Goal: Transaction & Acquisition: Purchase product/service

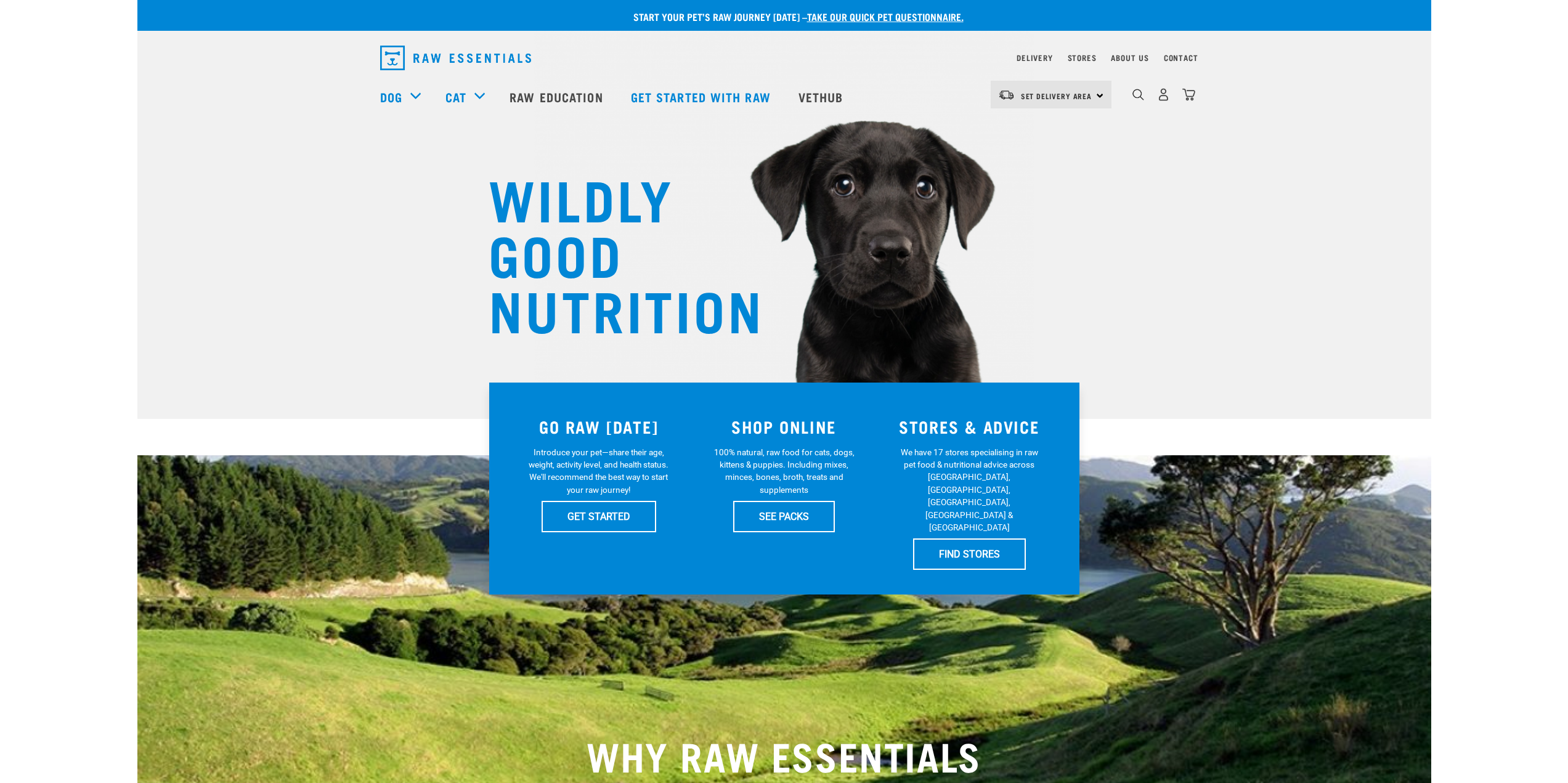
click at [1407, 5] on div "Start your pet’s raw journey today – take our quick pet questionnaire." at bounding box center [784, 15] width 1294 height 31
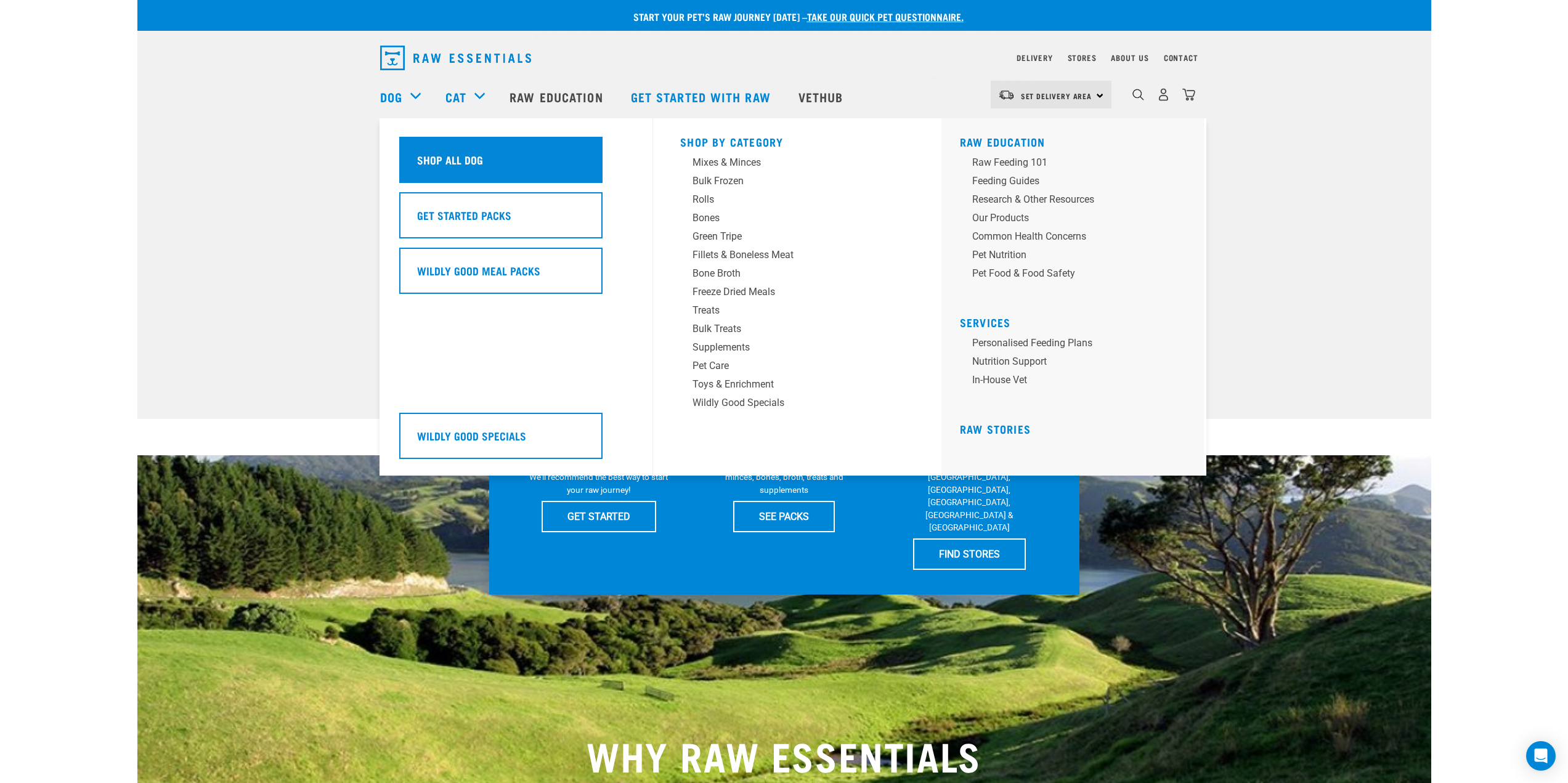
click at [468, 168] on div "Shop All Dog" at bounding box center [501, 159] width 203 height 46
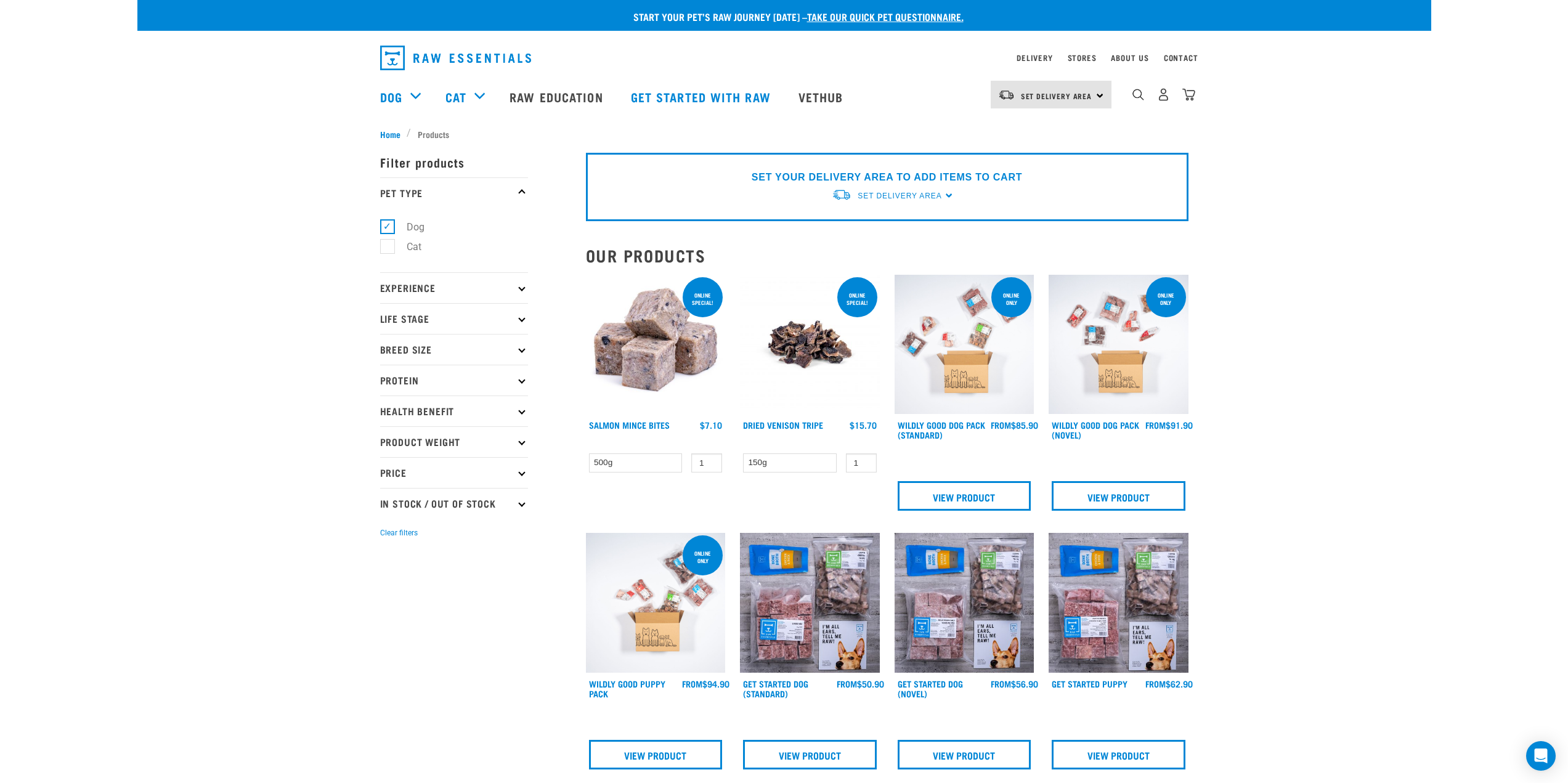
click at [519, 413] on p "Health Benefit" at bounding box center [454, 411] width 148 height 31
click at [438, 559] on label "Gut Health" at bounding box center [422, 566] width 71 height 15
click at [388, 559] on input "Gut Health" at bounding box center [384, 564] width 8 height 8
checkbox input "true"
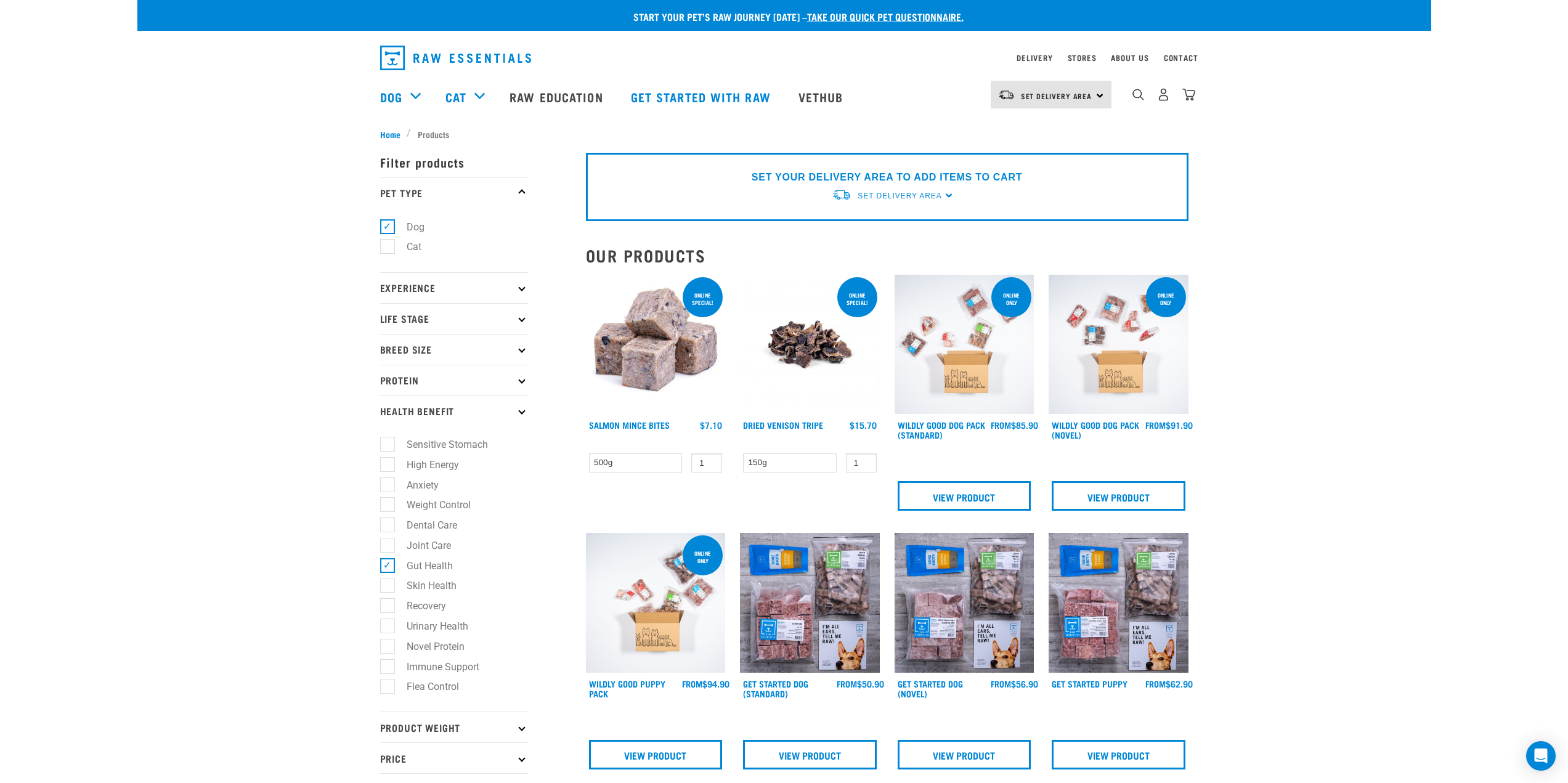
click at [440, 522] on label "Dental Care" at bounding box center [425, 525] width 75 height 15
click at [388, 522] on input "Dental Care" at bounding box center [384, 523] width 8 height 8
checkbox input "true"
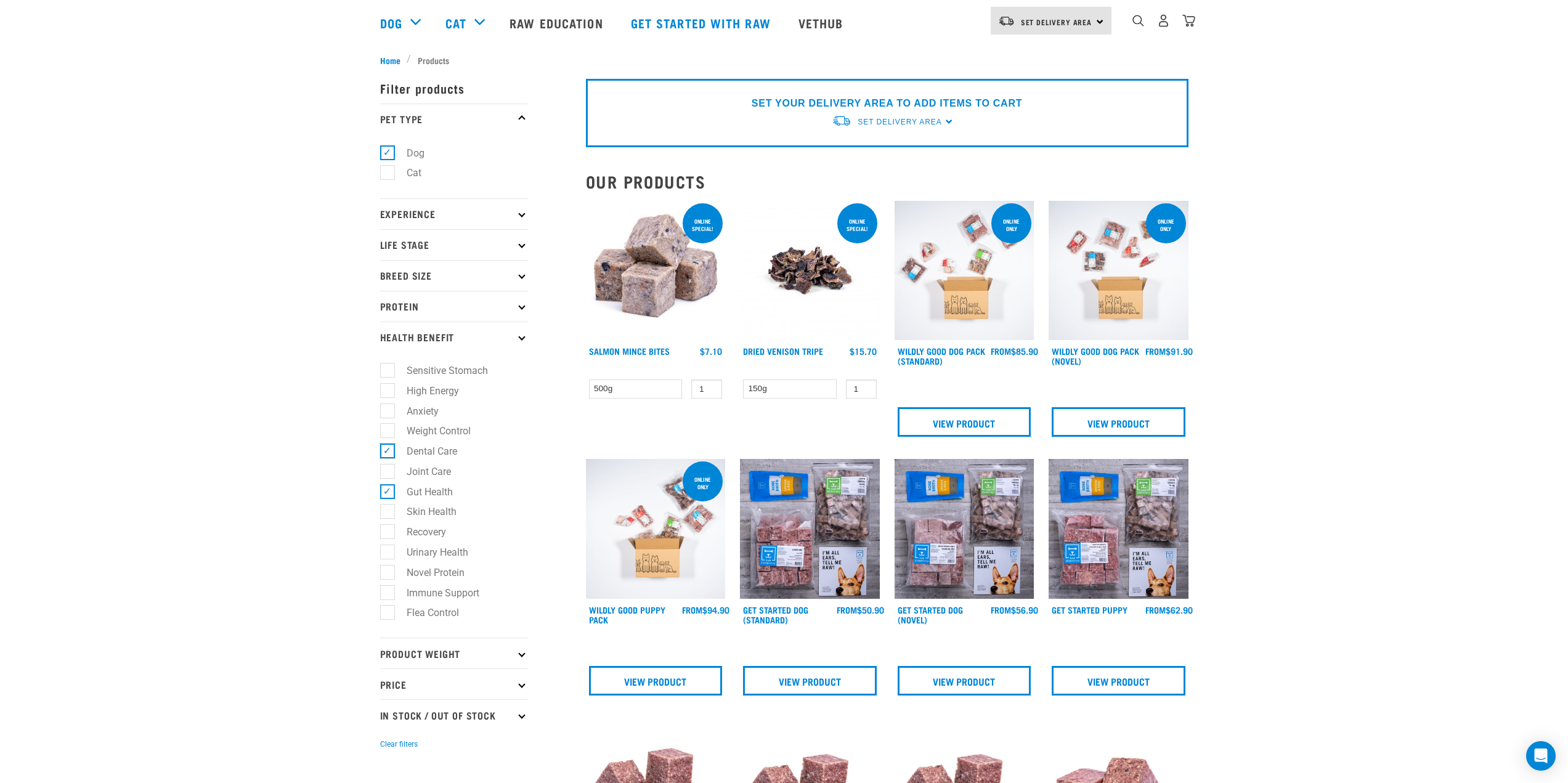
scroll to position [308, 0]
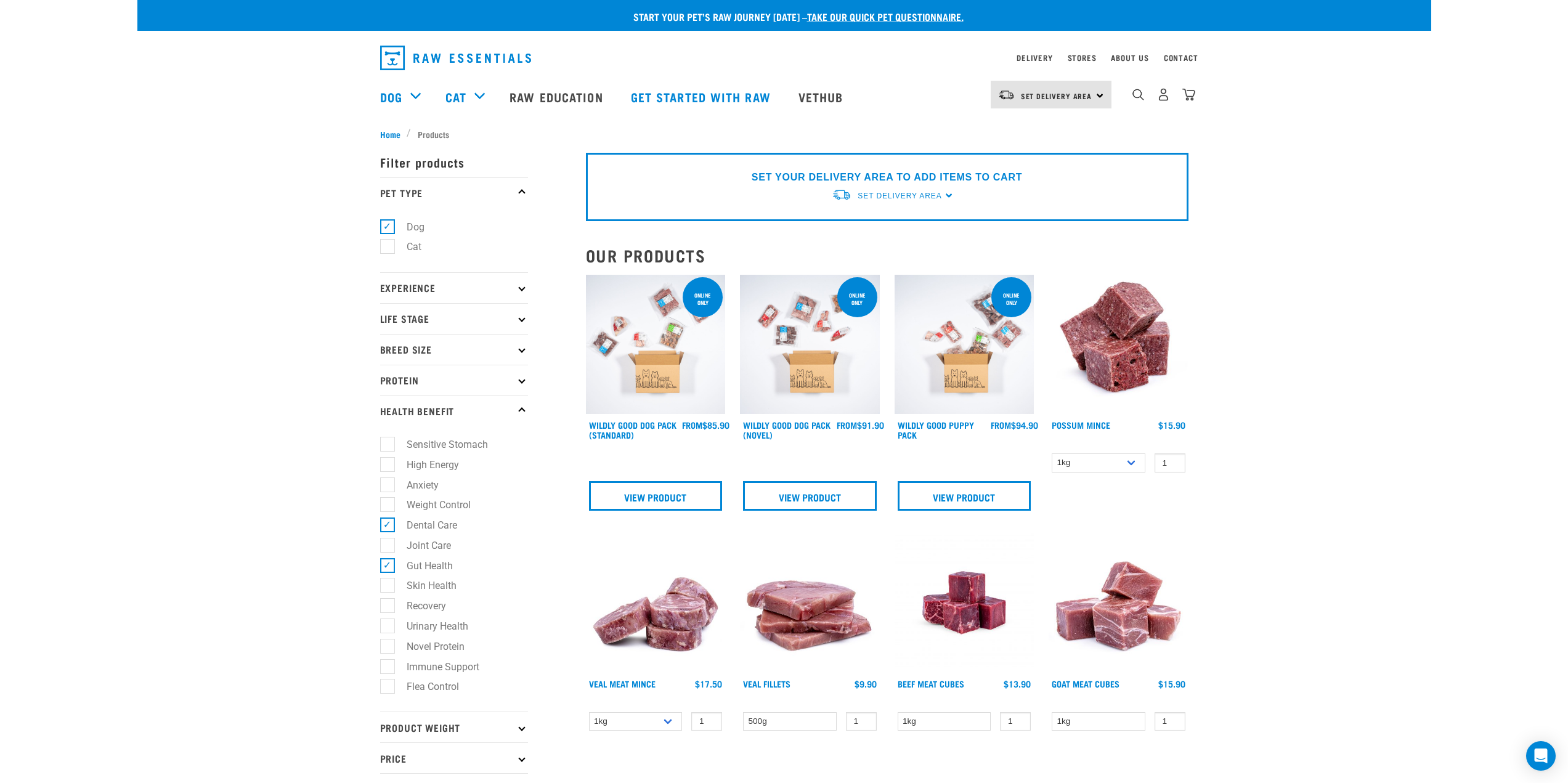
click at [391, 527] on label "Dental Care" at bounding box center [425, 525] width 75 height 15
click at [388, 527] on input "Dental Care" at bounding box center [384, 523] width 8 height 8
checkbox input "false"
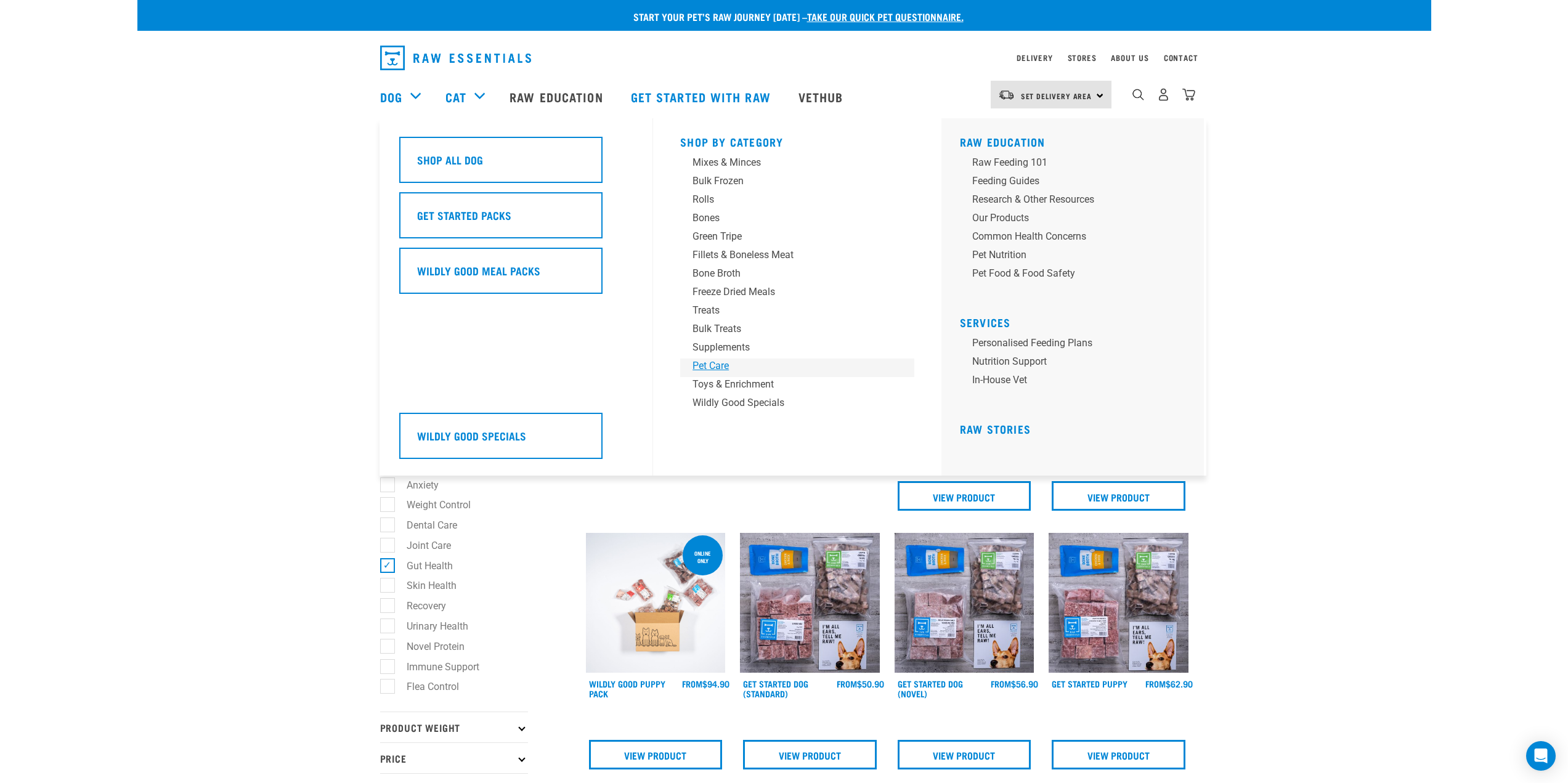
click at [710, 363] on div "Pet Care" at bounding box center [789, 366] width 192 height 15
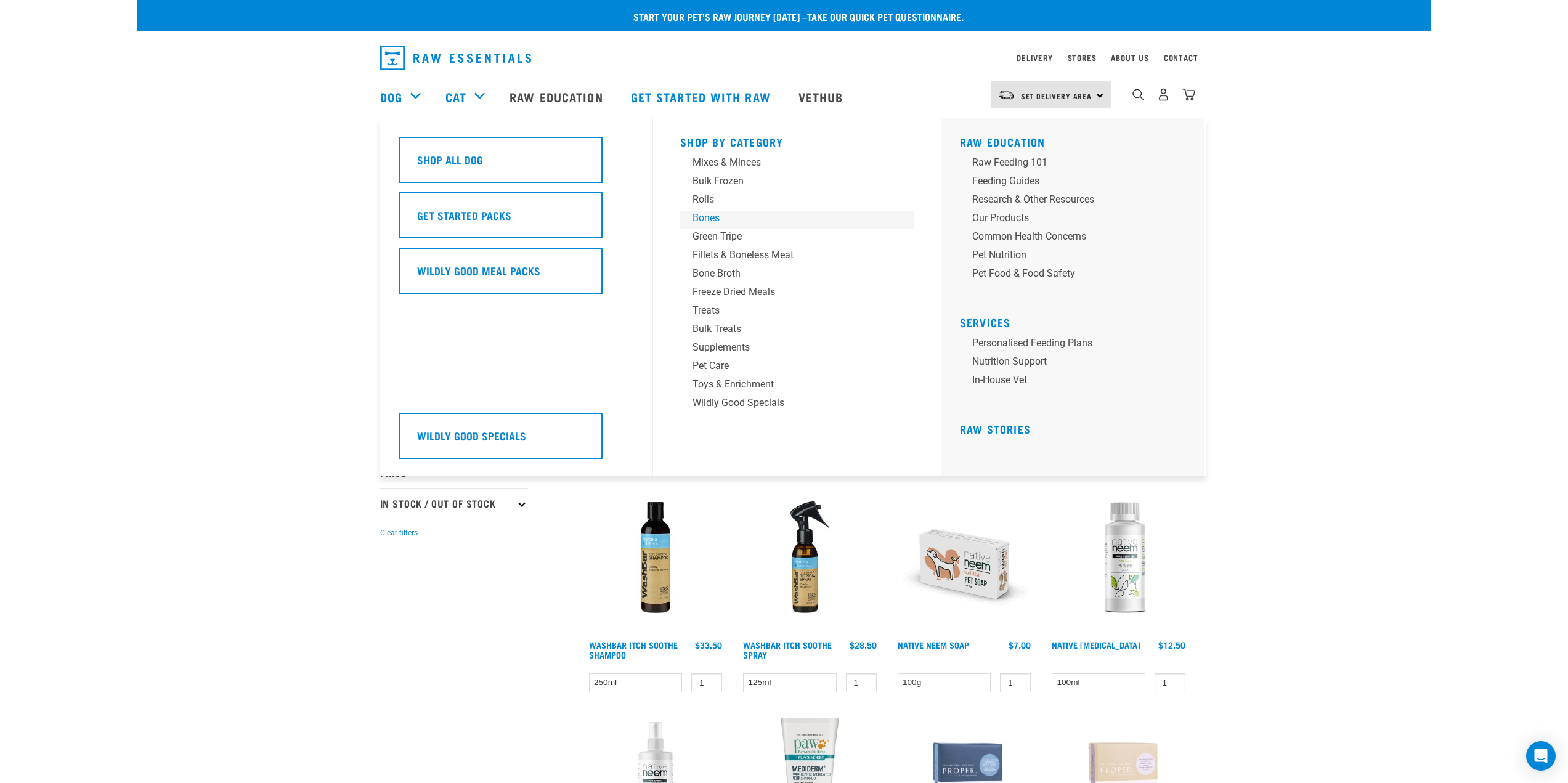
click at [704, 216] on div "Bones" at bounding box center [789, 218] width 192 height 15
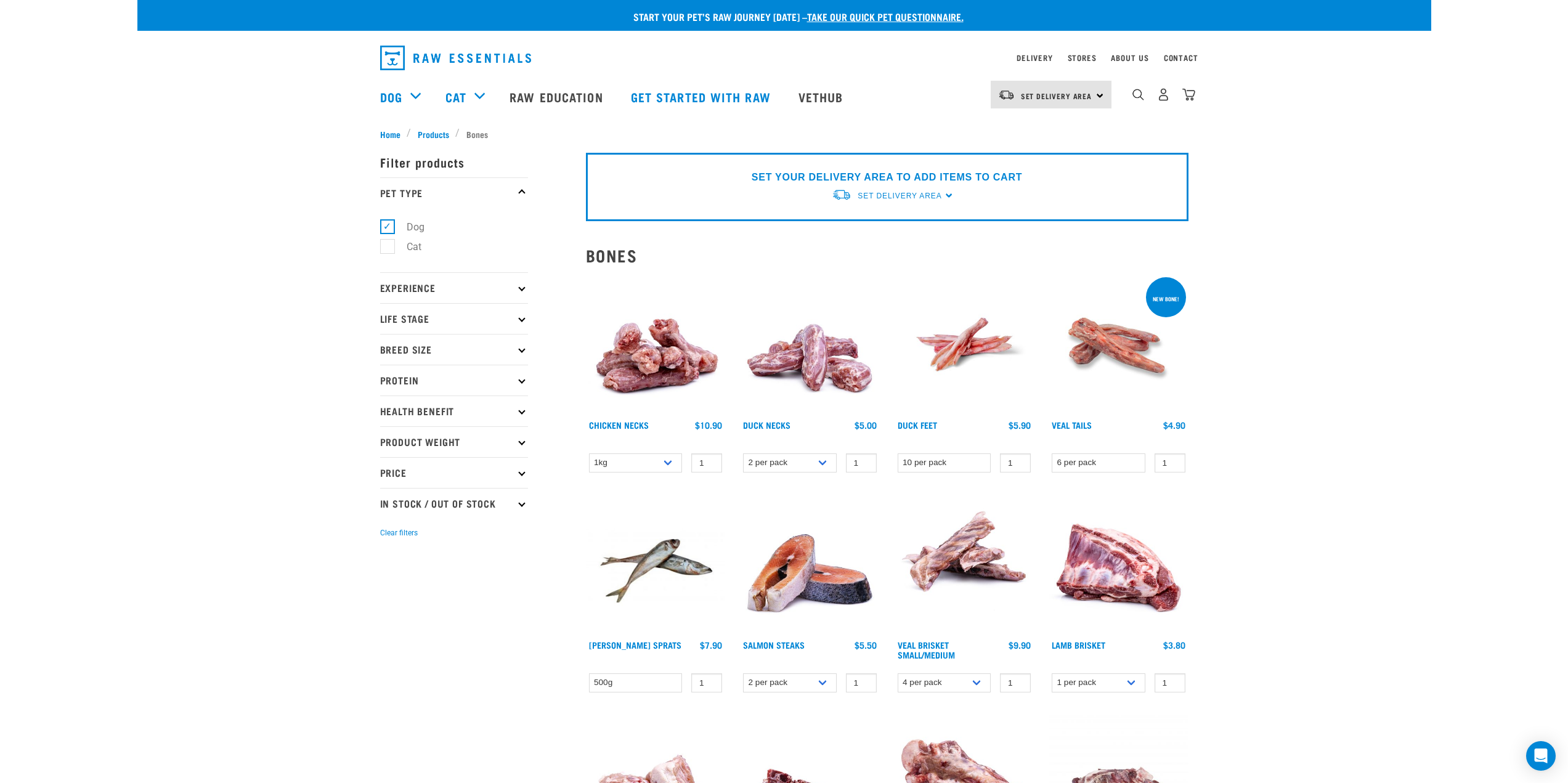
click at [512, 414] on p "Health Benefit" at bounding box center [454, 411] width 148 height 31
click at [518, 412] on p "Health Benefit" at bounding box center [454, 411] width 148 height 31
click at [524, 378] on p "Protein" at bounding box center [454, 380] width 148 height 31
click at [525, 350] on p "Breed Size" at bounding box center [454, 349] width 148 height 31
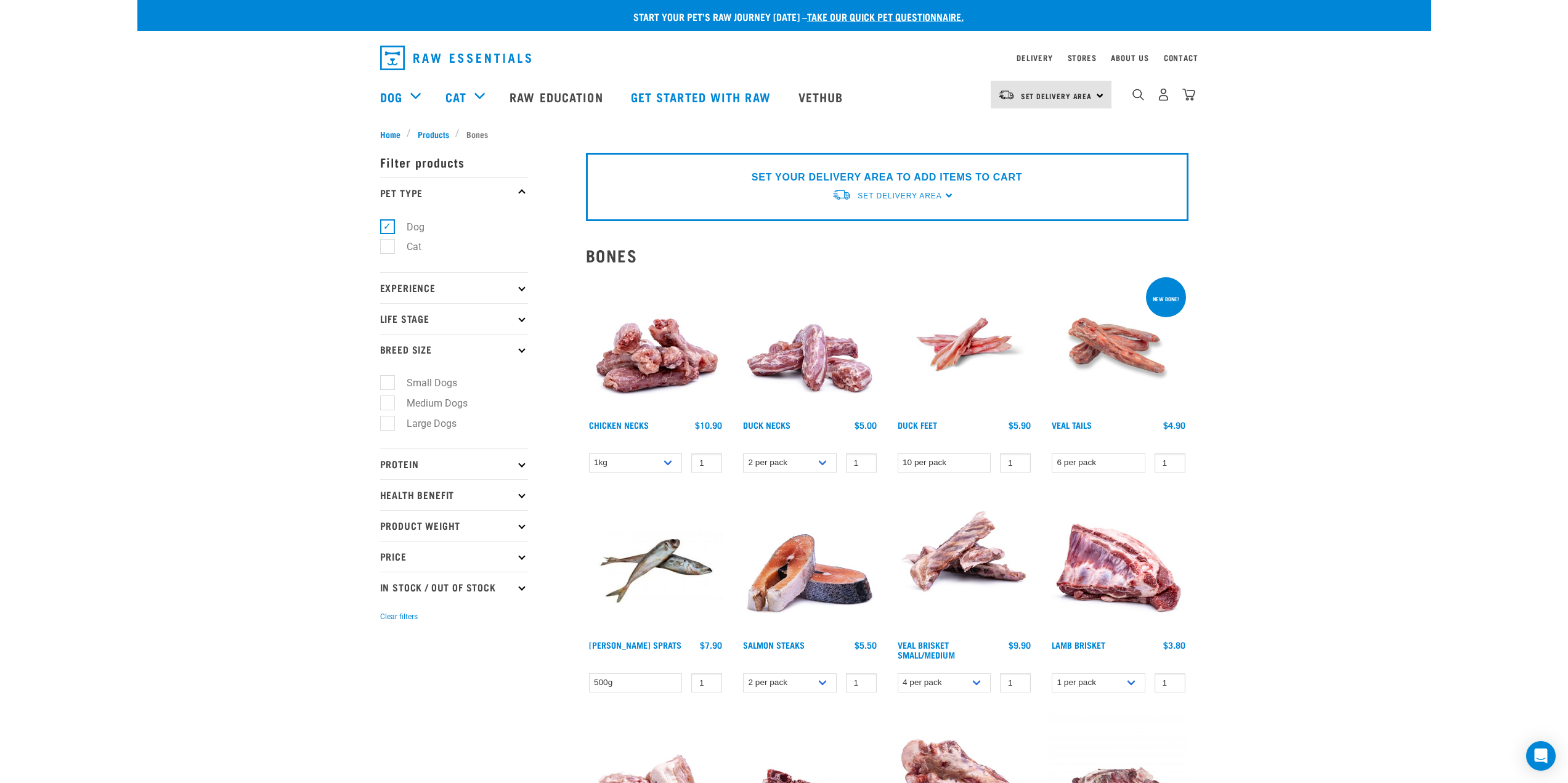
click at [389, 387] on label "Small Dogs" at bounding box center [425, 383] width 75 height 15
click at [388, 385] on input "Small Dogs" at bounding box center [384, 381] width 8 height 8
checkbox input "true"
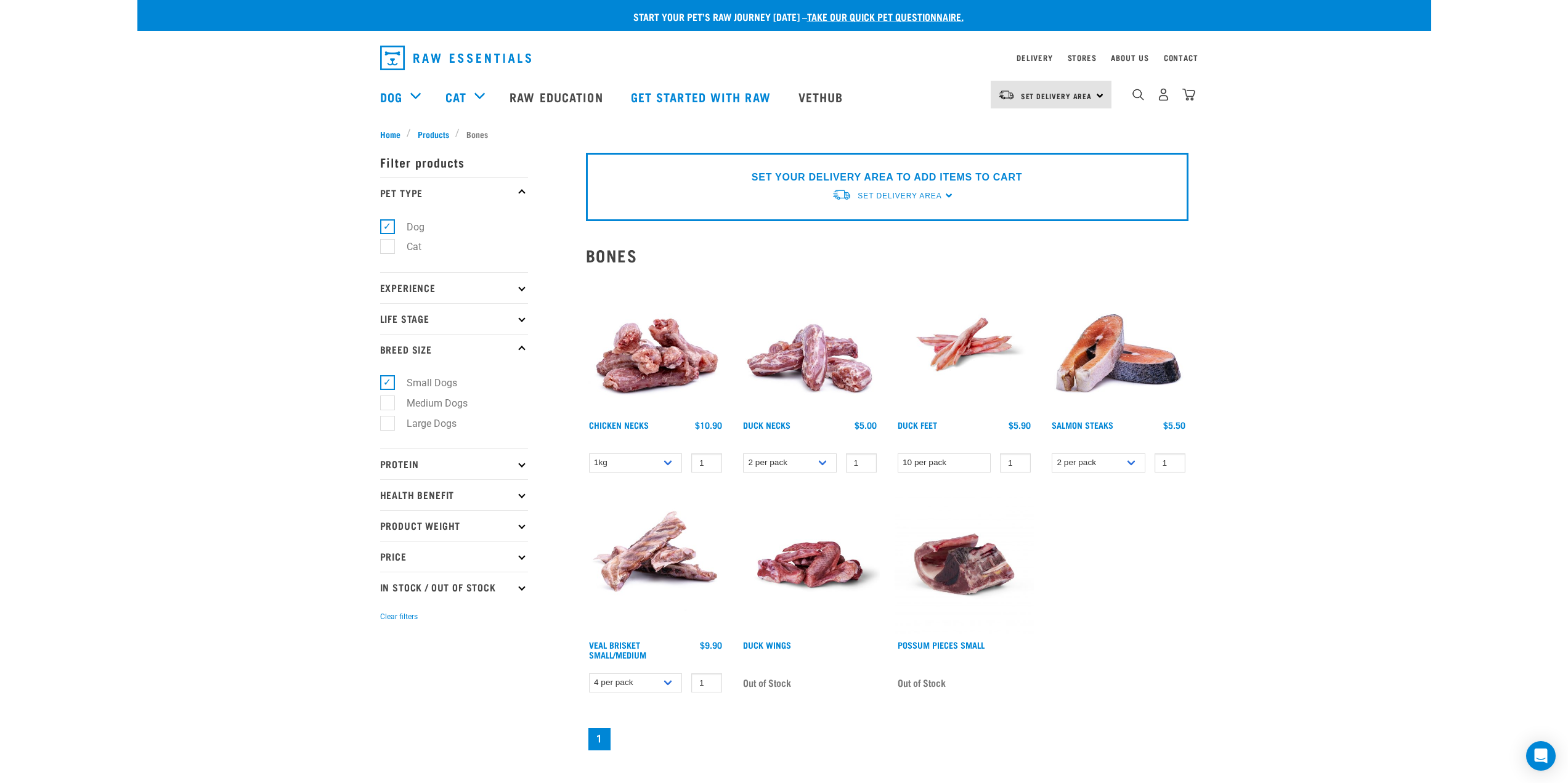
click at [514, 346] on p "Breed Size" at bounding box center [454, 349] width 148 height 31
click at [514, 291] on p "Experience" at bounding box center [454, 287] width 148 height 31
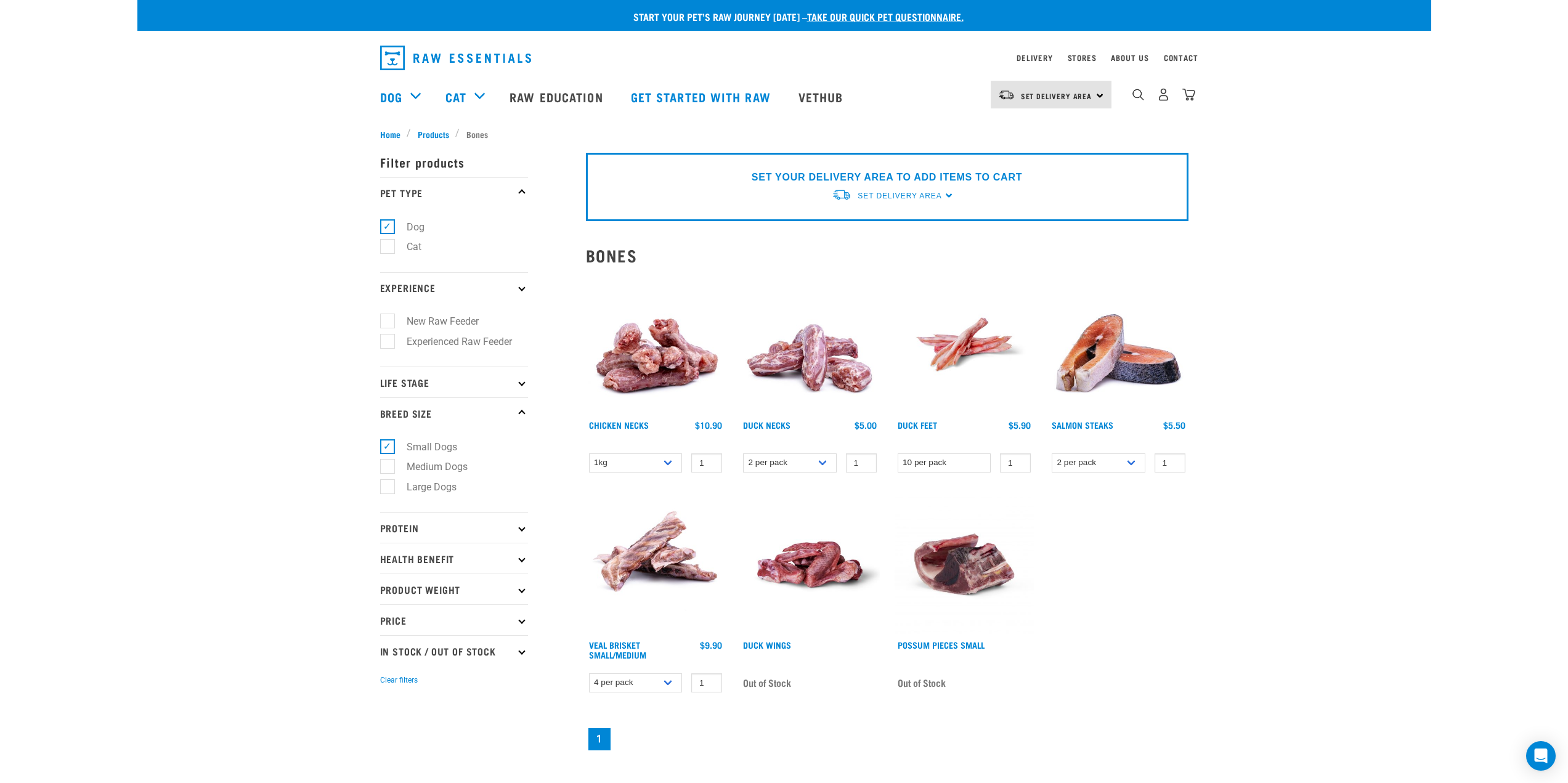
click at [514, 291] on p "Experience" at bounding box center [454, 287] width 148 height 31
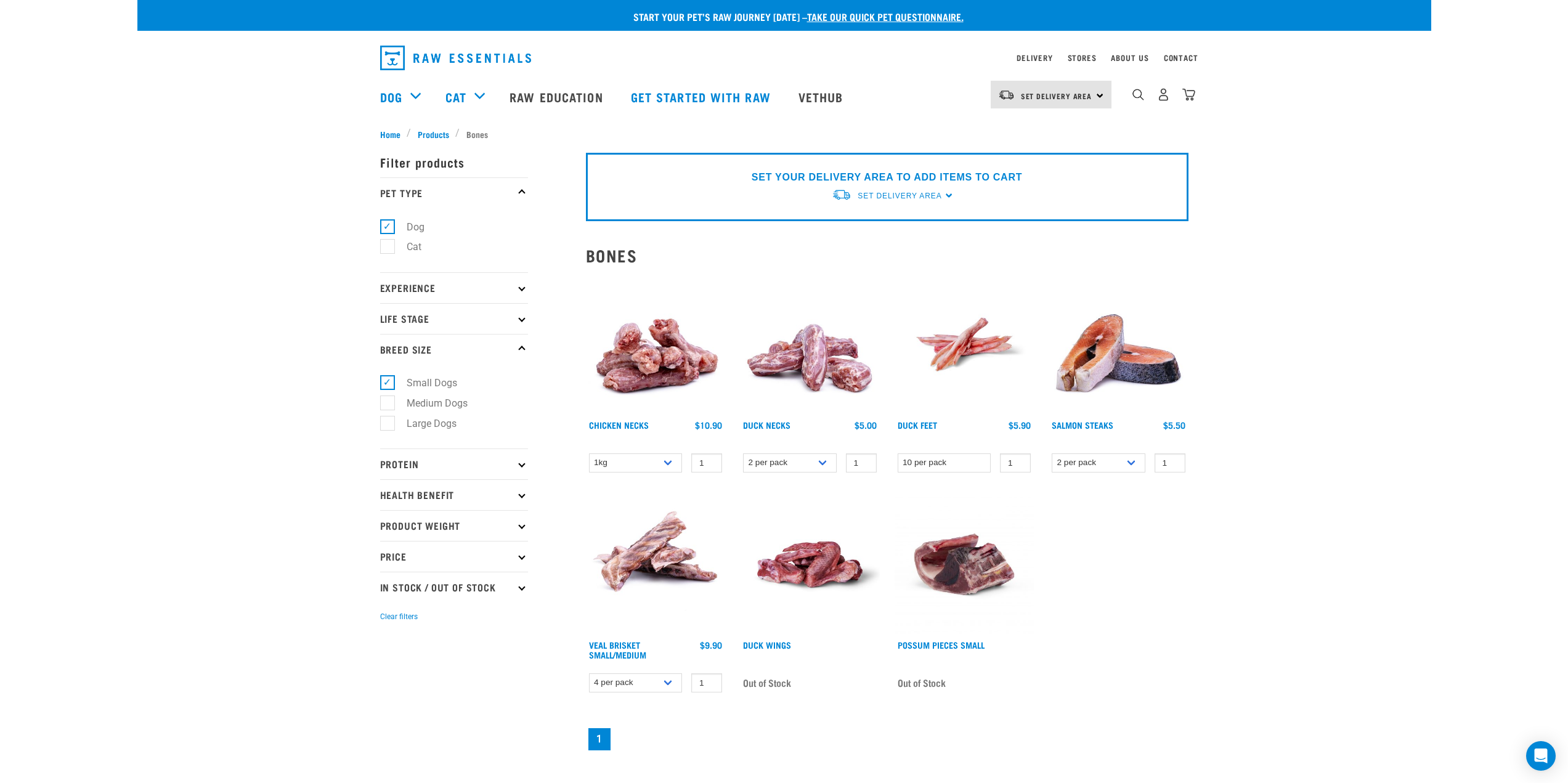
click at [521, 463] on icon at bounding box center [521, 464] width 7 height 7
click at [521, 464] on icon at bounding box center [521, 464] width 7 height 7
click at [519, 498] on p "Health Benefit" at bounding box center [454, 494] width 148 height 31
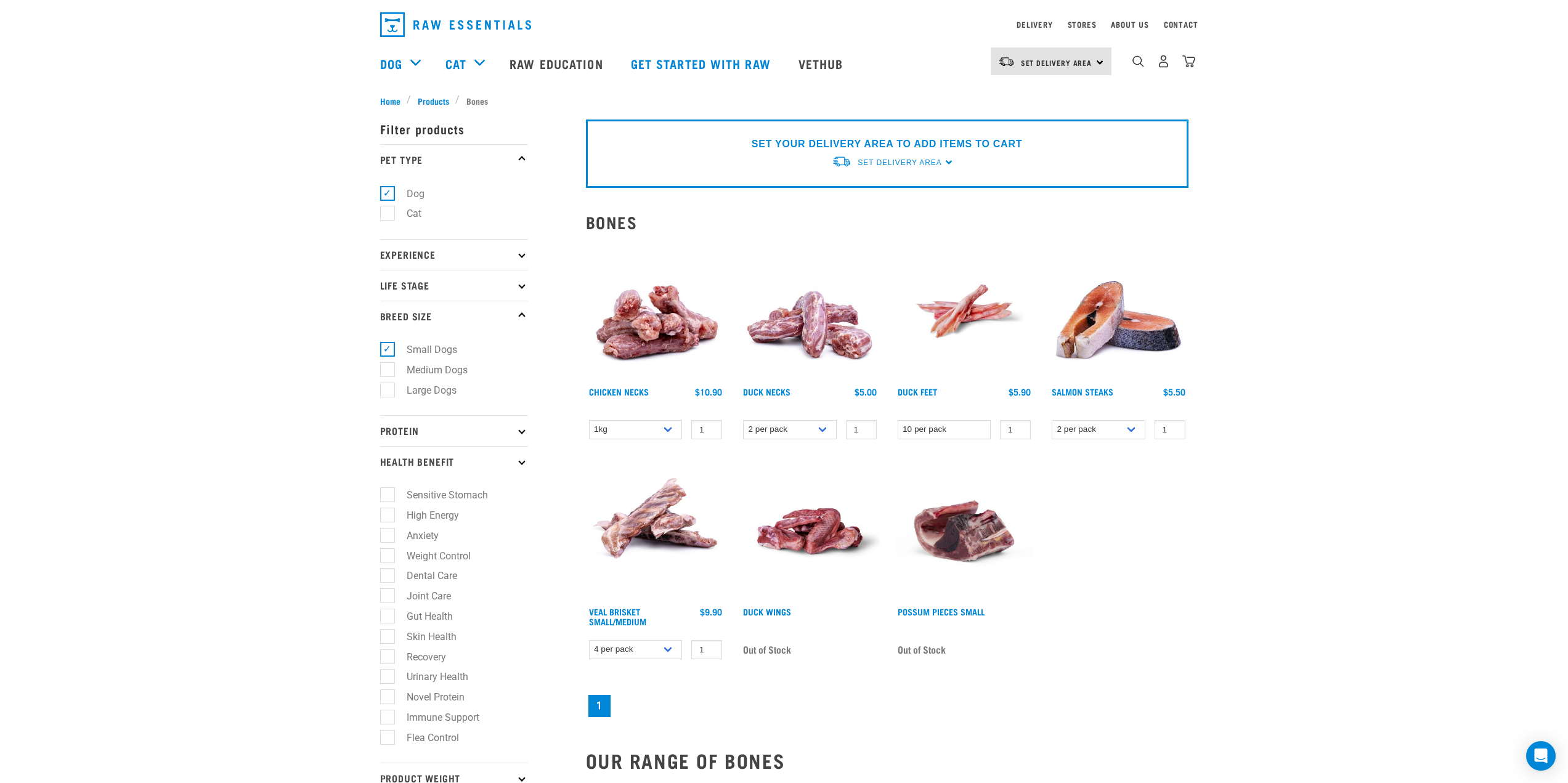
scroll to position [62, 0]
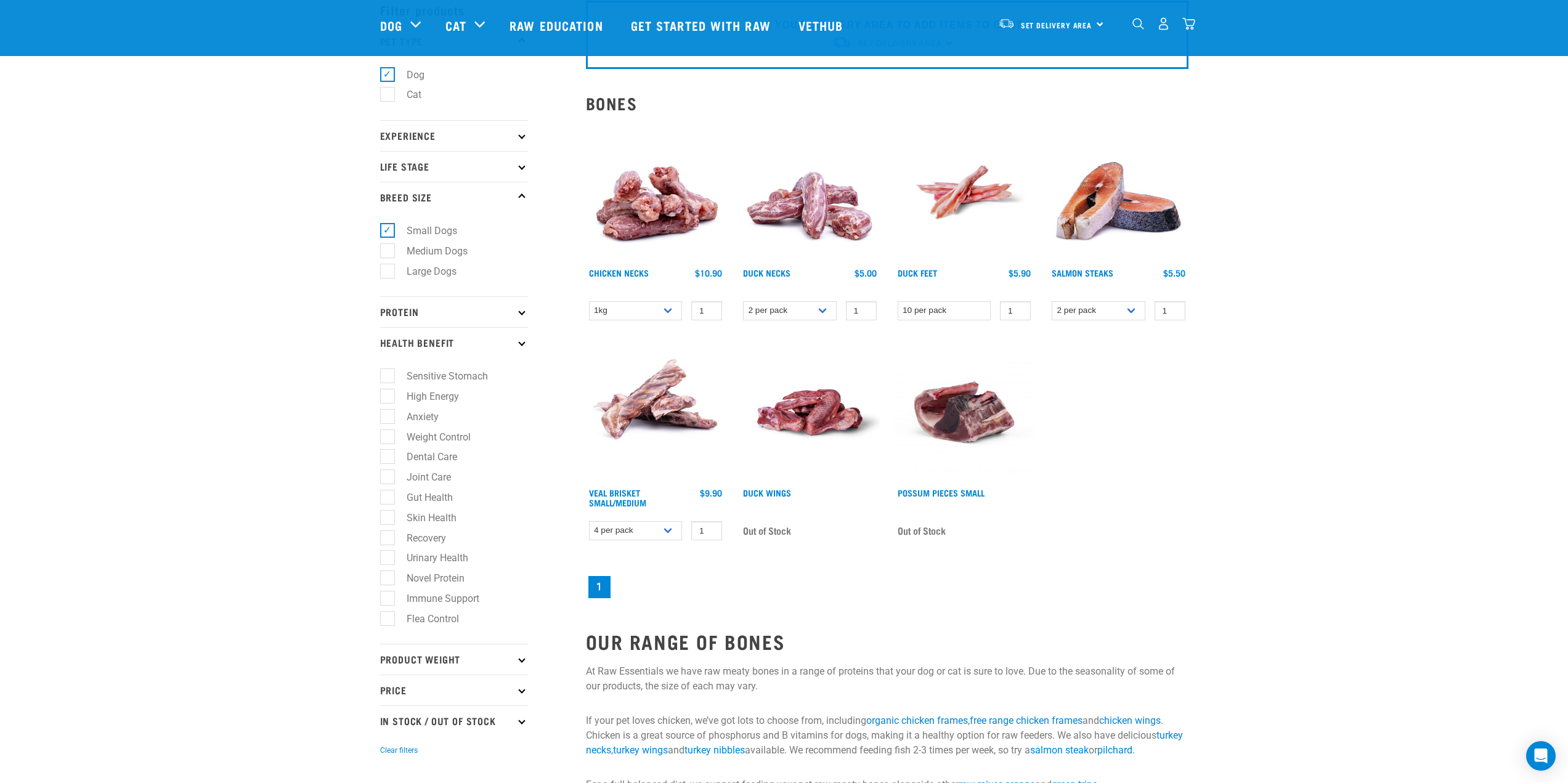
click at [387, 456] on label "Dental Care" at bounding box center [425, 457] width 75 height 15
click at [384, 456] on input "Dental Care" at bounding box center [384, 455] width 8 height 8
checkbox input "true"
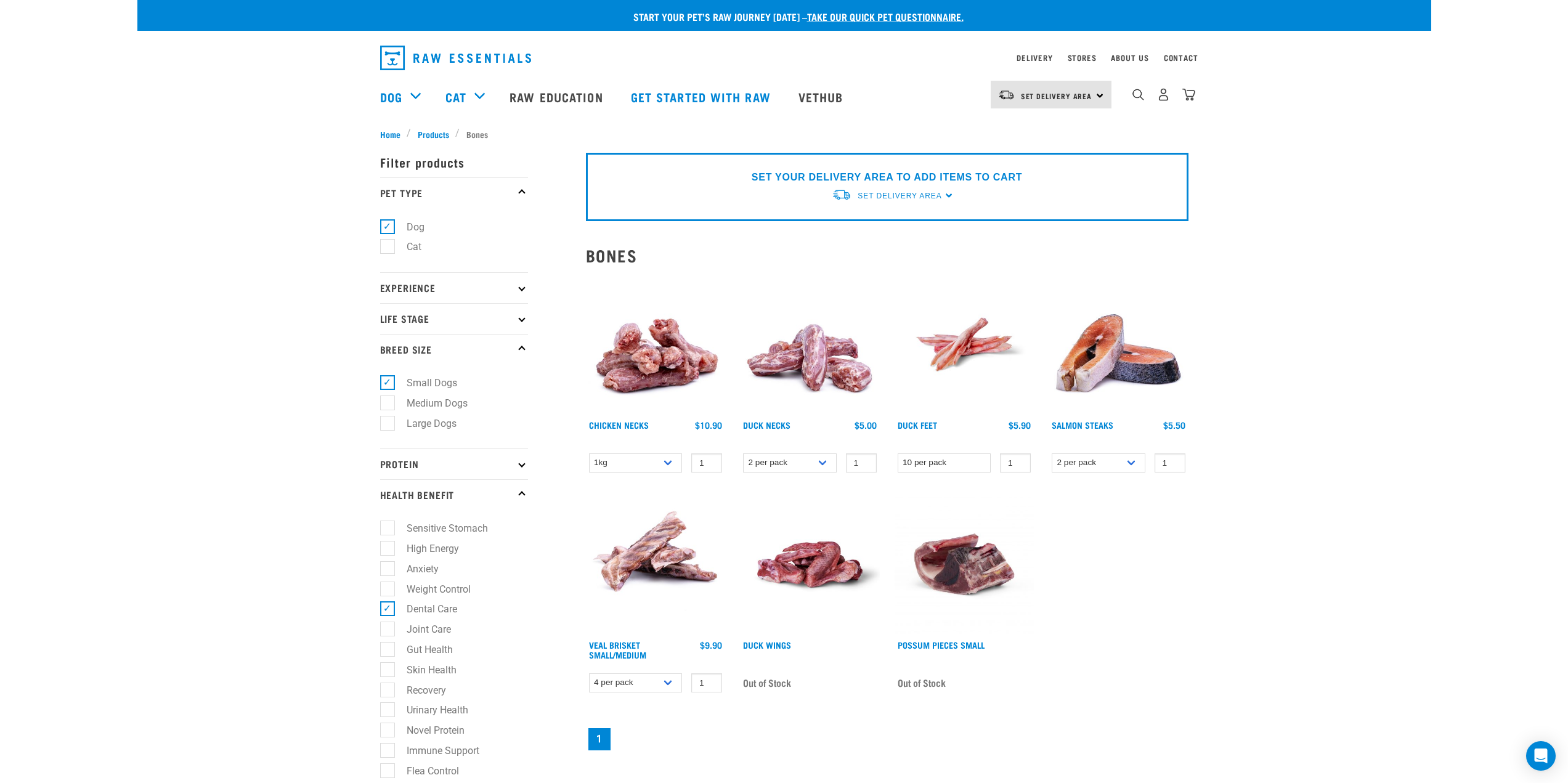
click at [431, 136] on div "× Filter products Pet Type Dog Cat Experience New Raw Feeder Experienced Raw Fe…" at bounding box center [475, 590] width 206 height 915
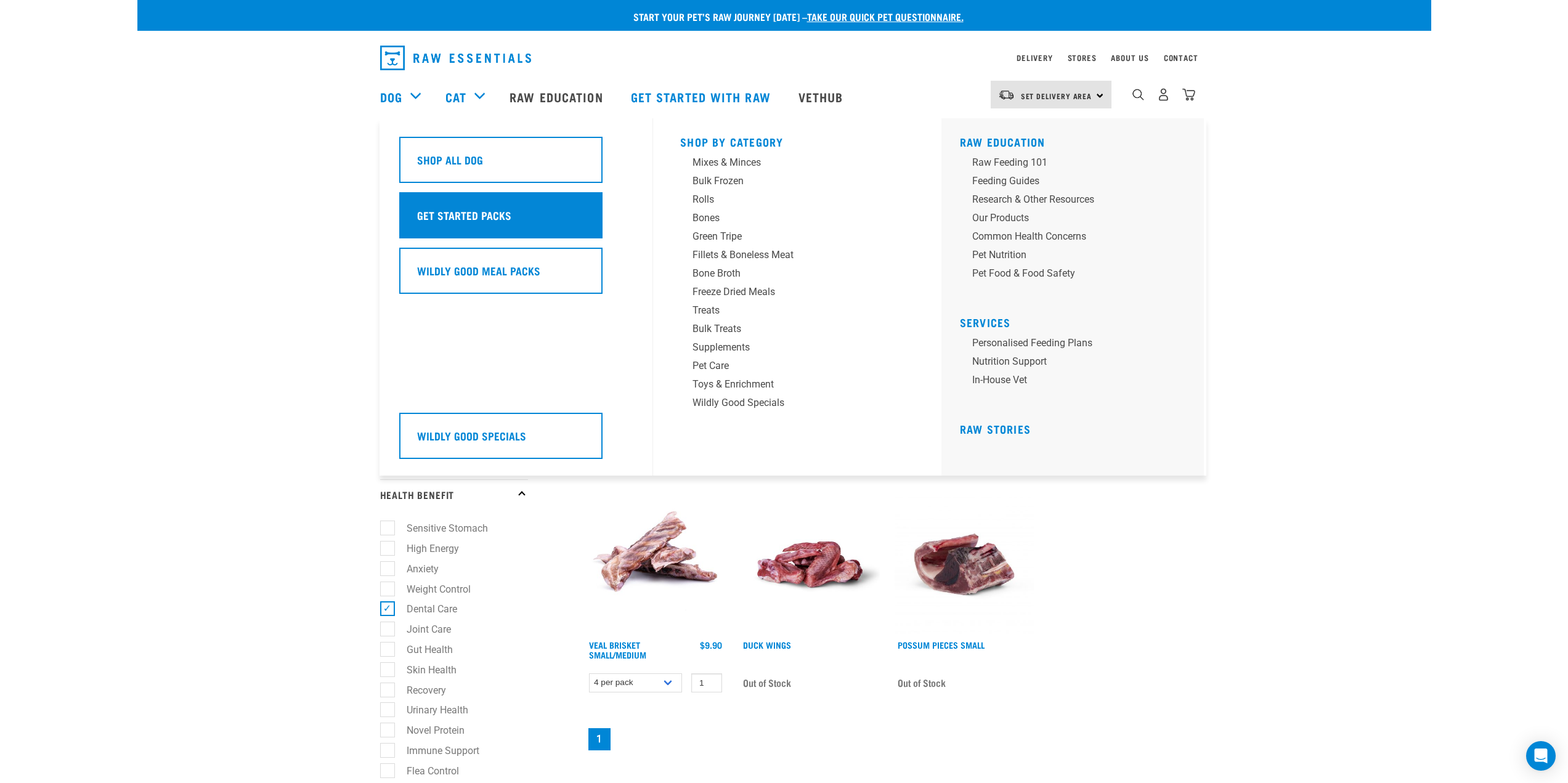
click at [489, 204] on div "Get Started Packs" at bounding box center [501, 215] width 203 height 46
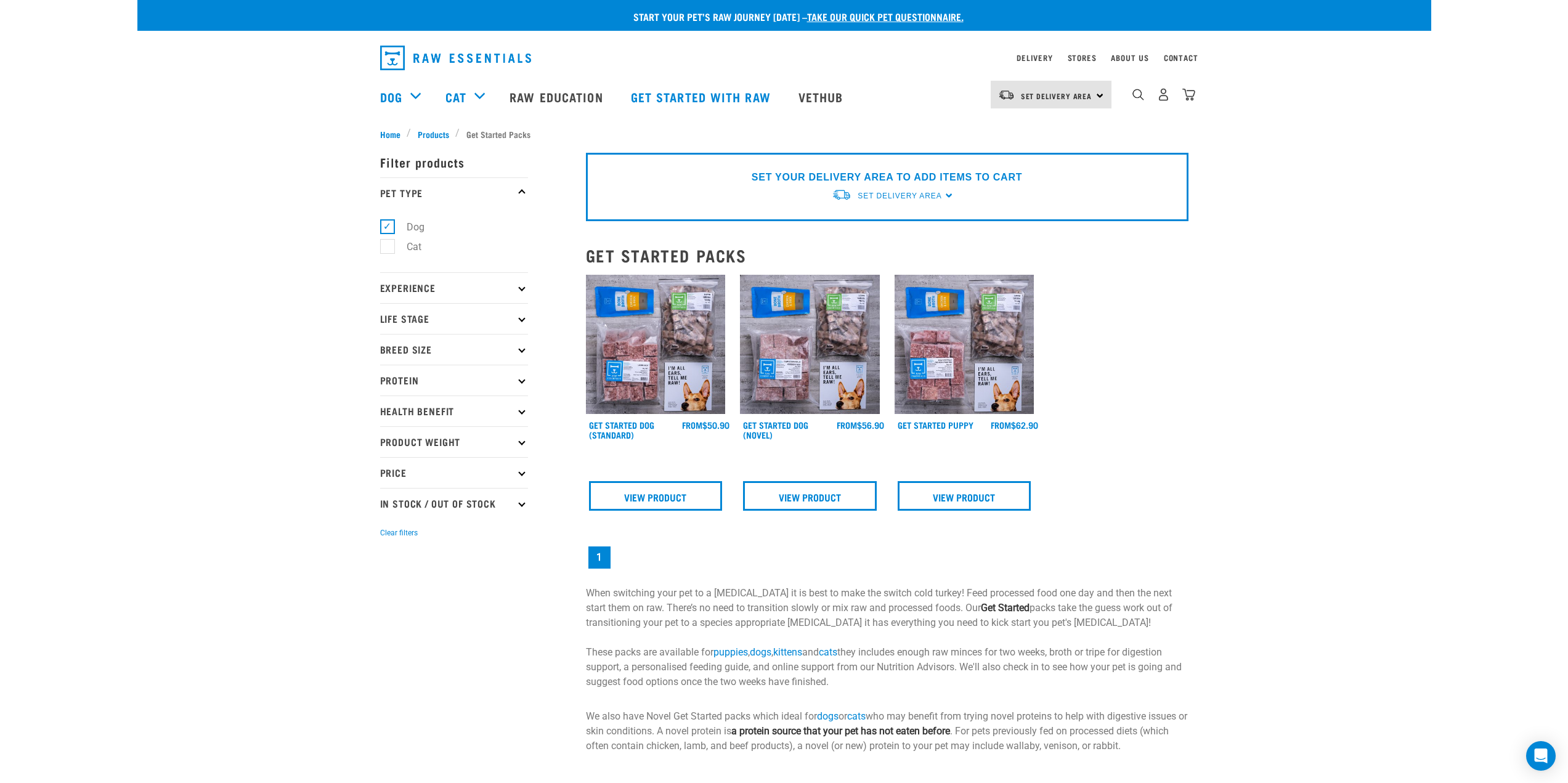
click at [516, 317] on p "Life Stage" at bounding box center [454, 318] width 148 height 31
click at [523, 283] on p "Experience" at bounding box center [454, 287] width 148 height 31
click at [516, 380] on p "Protein" at bounding box center [454, 380] width 148 height 31
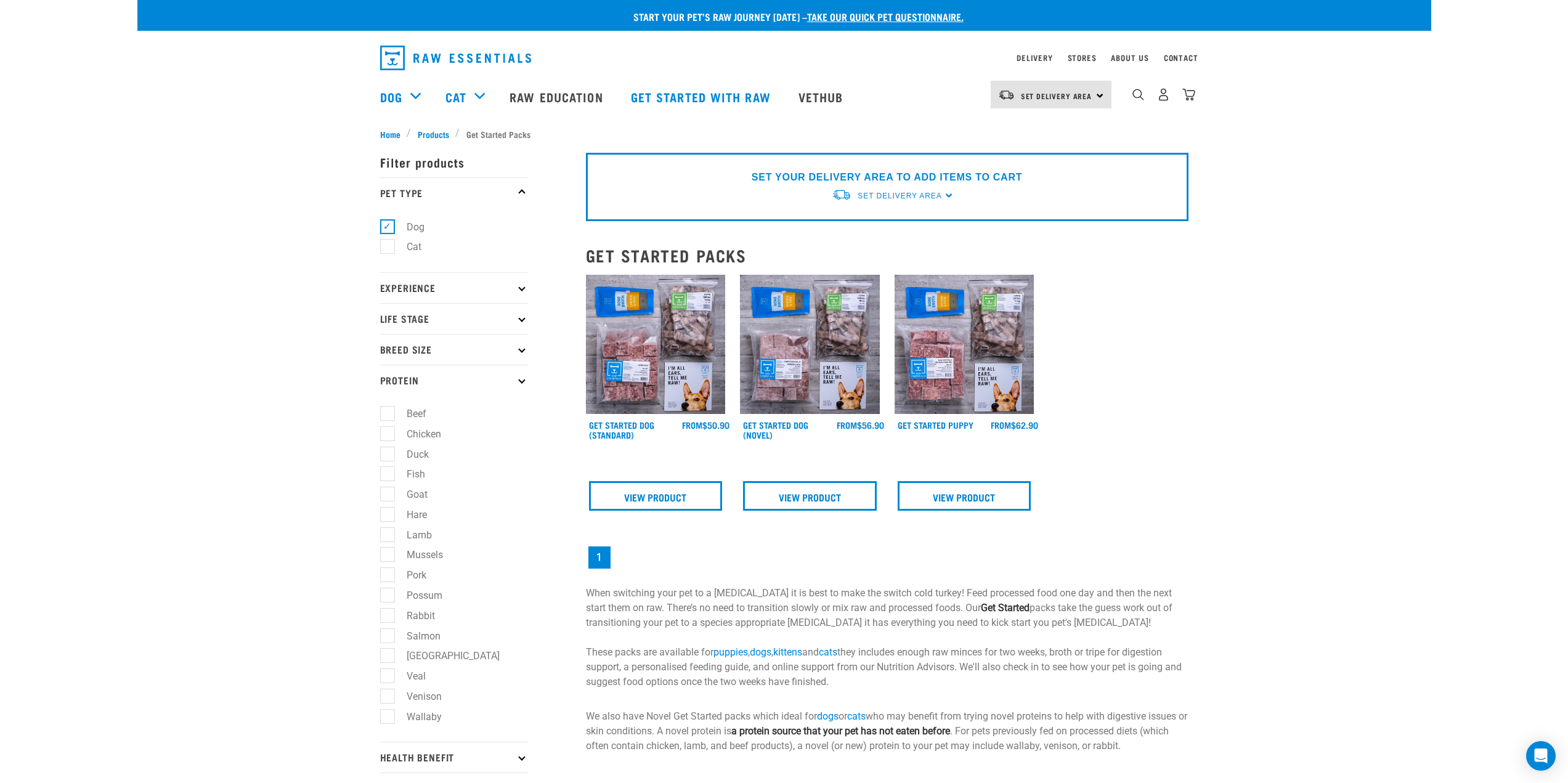
click at [519, 380] on icon at bounding box center [521, 380] width 7 height 7
click at [516, 352] on p "Breed Size" at bounding box center [454, 349] width 148 height 31
click at [436, 136] on div "× Filter products Pet Type Dog Cat Experience New Raw Feeder Experienced Raw Fe…" at bounding box center [475, 446] width 206 height 627
click at [402, 533] on button "Clear filters" at bounding box center [399, 533] width 38 height 11
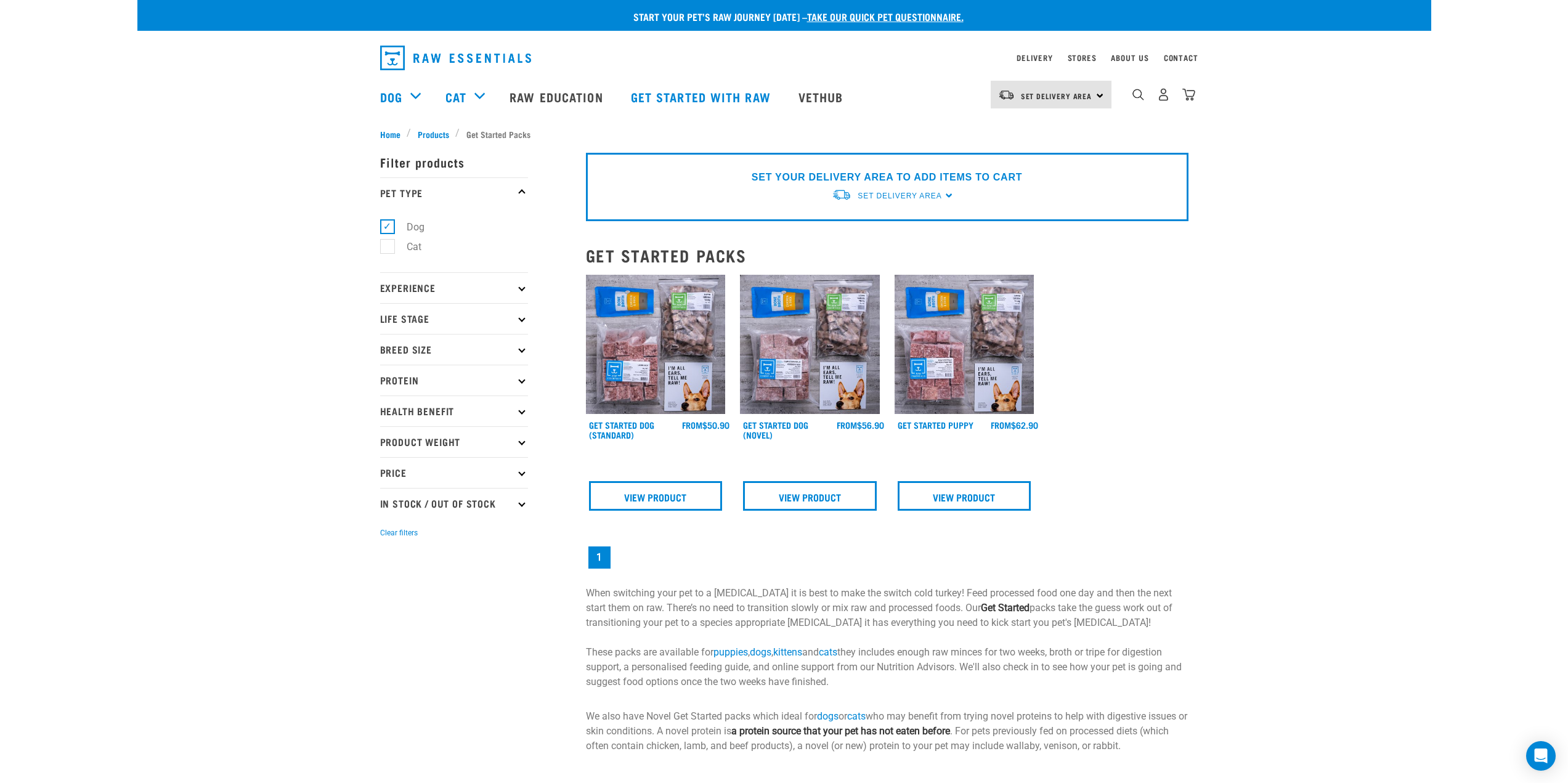
click at [435, 134] on div "× Filter products Pet Type Dog Cat Experience New Raw Feeder Experienced Raw Fe…" at bounding box center [475, 446] width 206 height 627
click at [434, 132] on span "Products" at bounding box center [433, 134] width 32 height 13
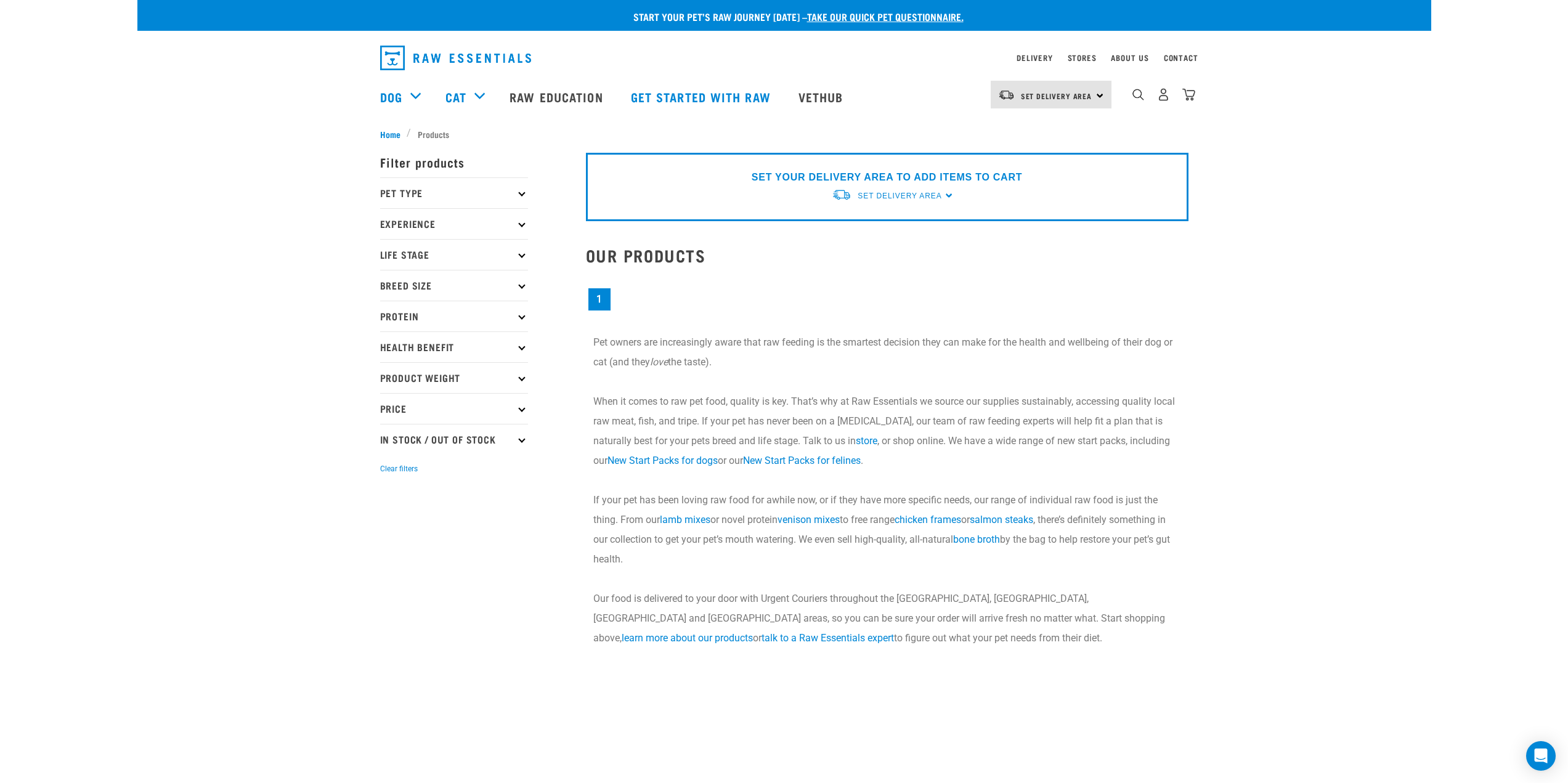
click at [518, 187] on p "Pet Type" at bounding box center [454, 193] width 148 height 31
click at [387, 225] on label "Dog" at bounding box center [408, 227] width 43 height 15
click at [385, 225] on input "Dog" at bounding box center [384, 225] width 8 height 8
checkbox input "true"
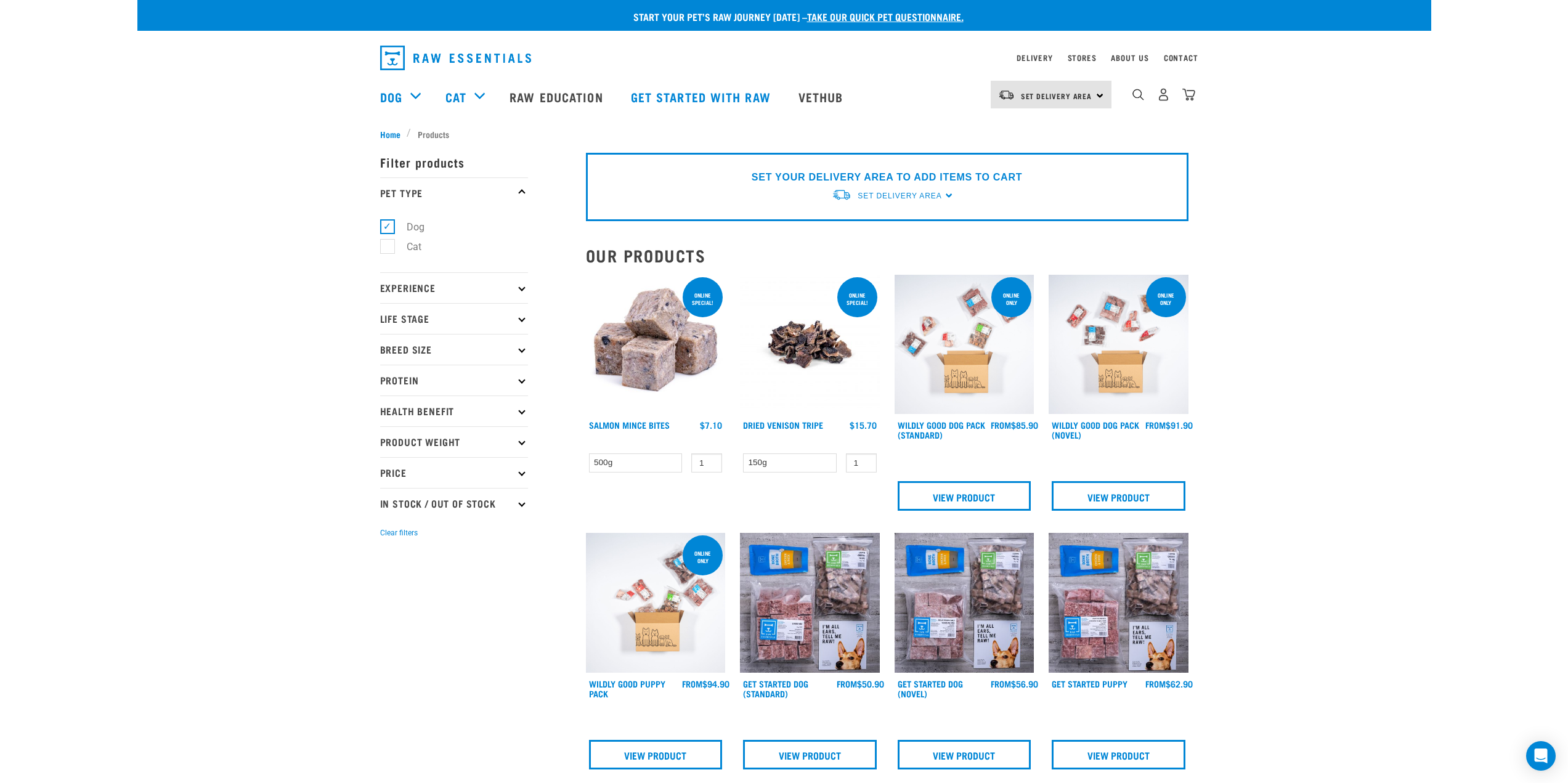
click at [521, 412] on icon at bounding box center [521, 411] width 7 height 7
click at [390, 523] on label "Dental Care" at bounding box center [425, 525] width 75 height 15
click at [388, 523] on input "Dental Care" at bounding box center [384, 523] width 8 height 8
checkbox input "true"
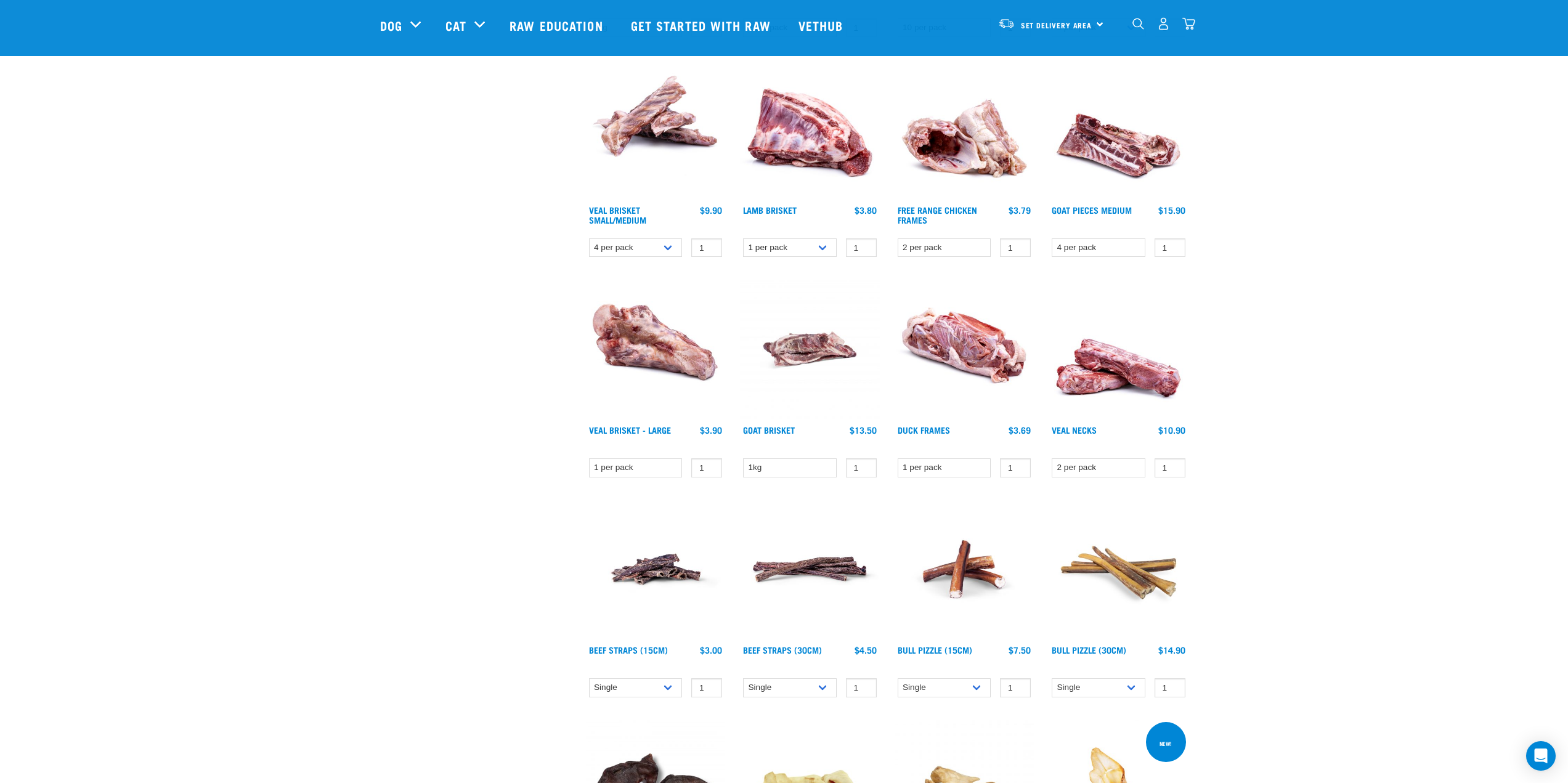
scroll to position [1293, 0]
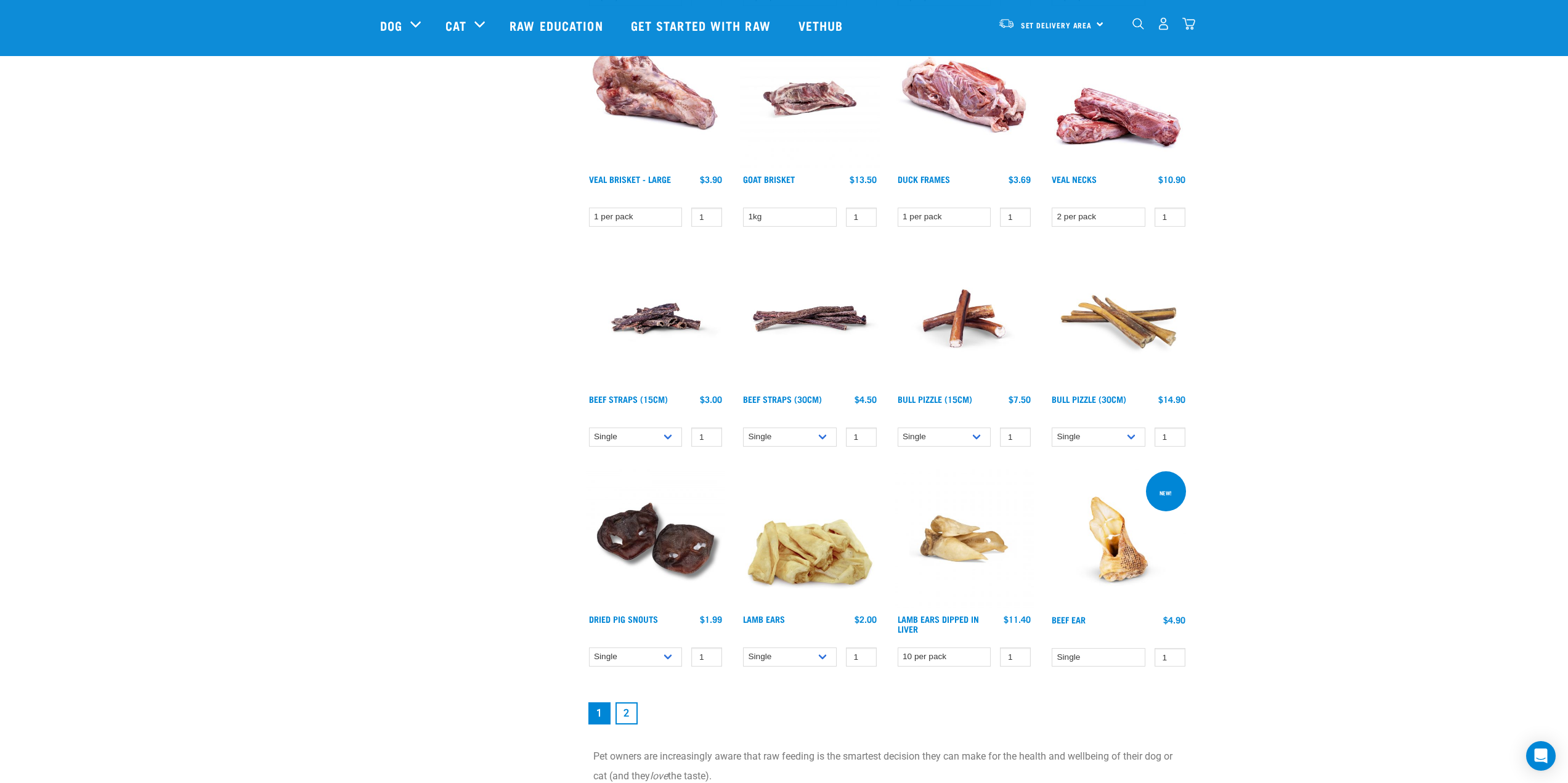
click at [623, 715] on link "2" at bounding box center [626, 713] width 22 height 22
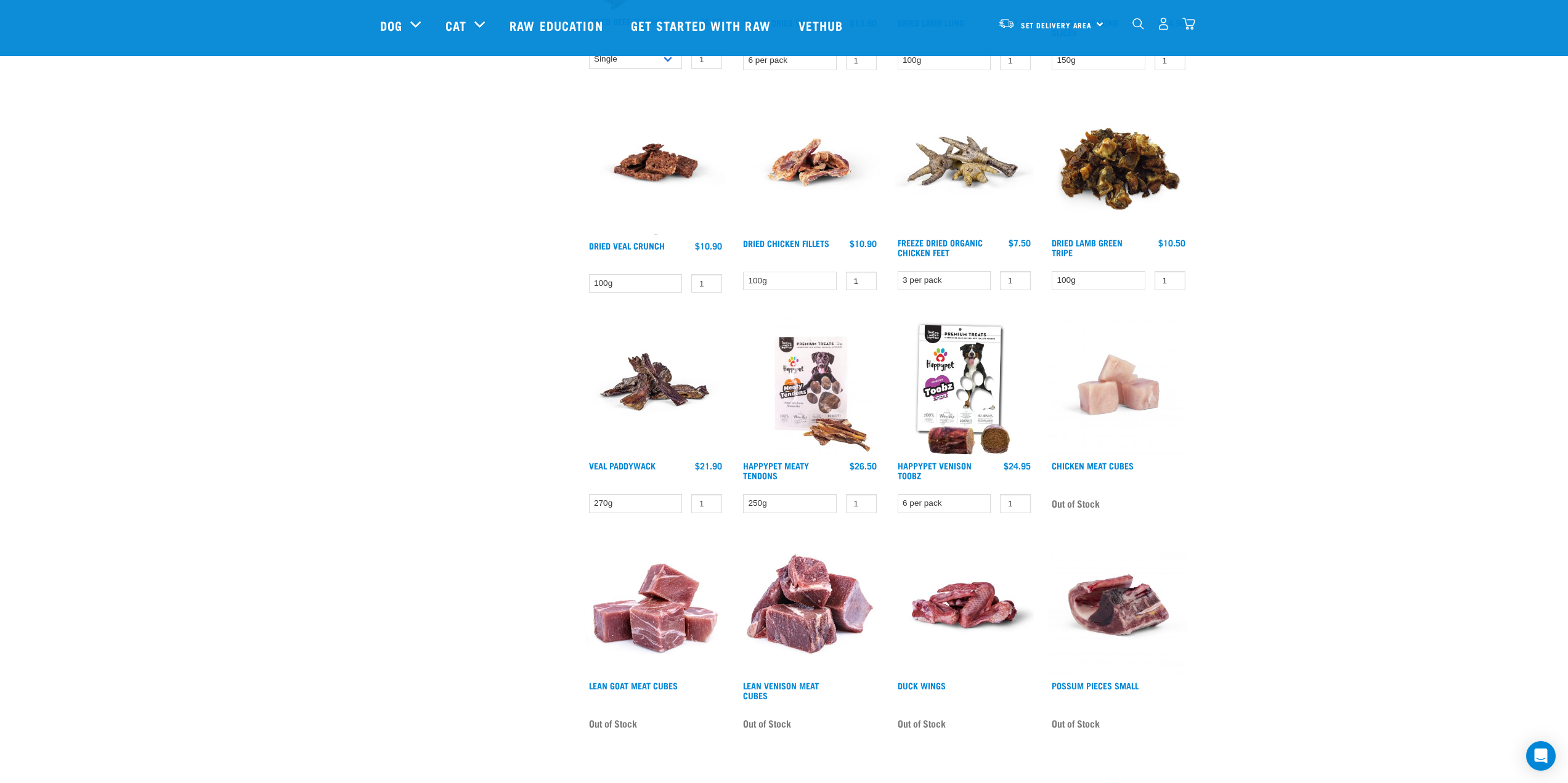
scroll to position [493, 0]
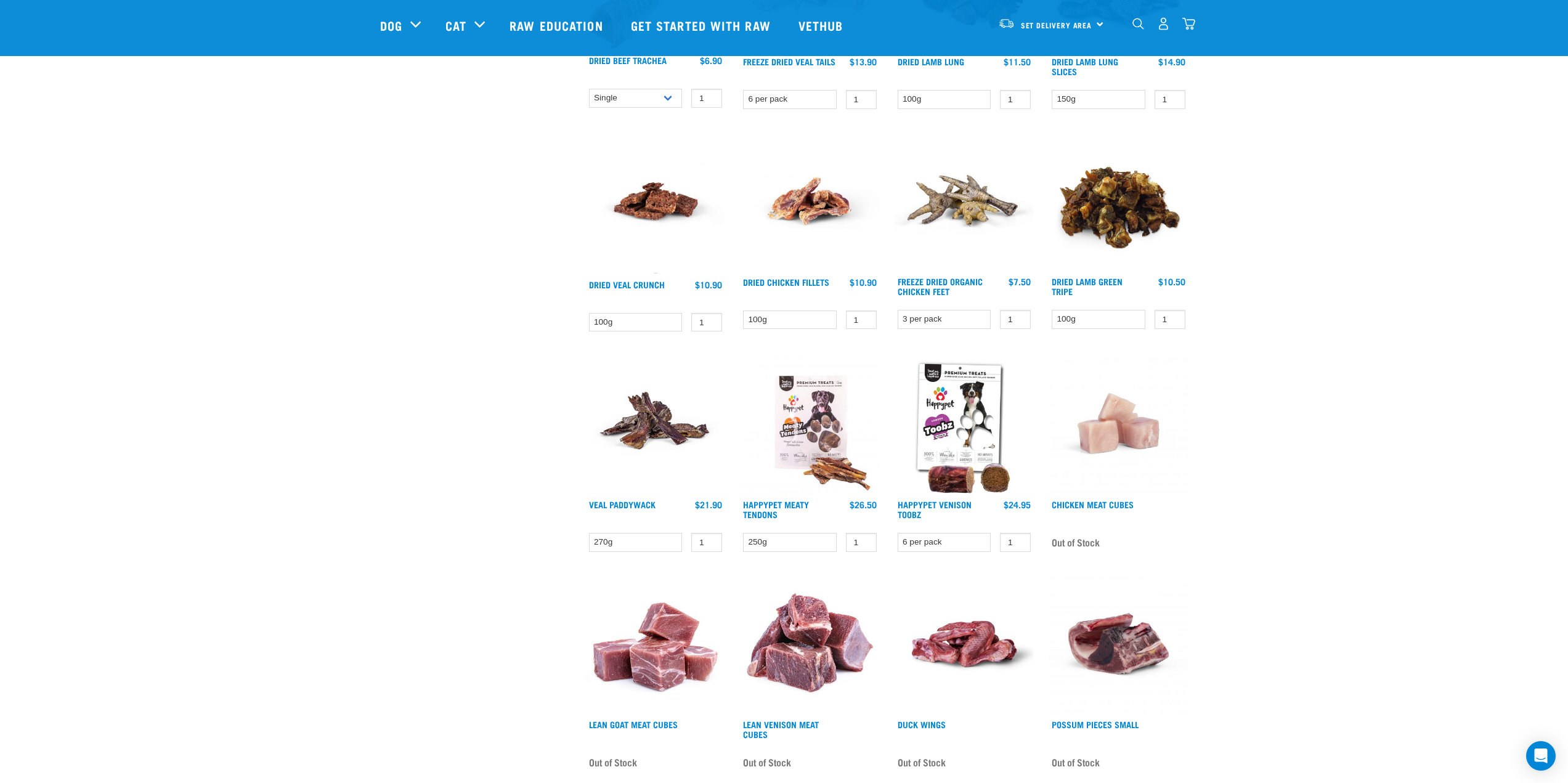
click at [787, 498] on div "Happypet Meaty Tendons 1 0 100" at bounding box center [809, 456] width 154 height 220
click at [784, 504] on link "Happypet Meaty Tendons" at bounding box center [776, 509] width 66 height 14
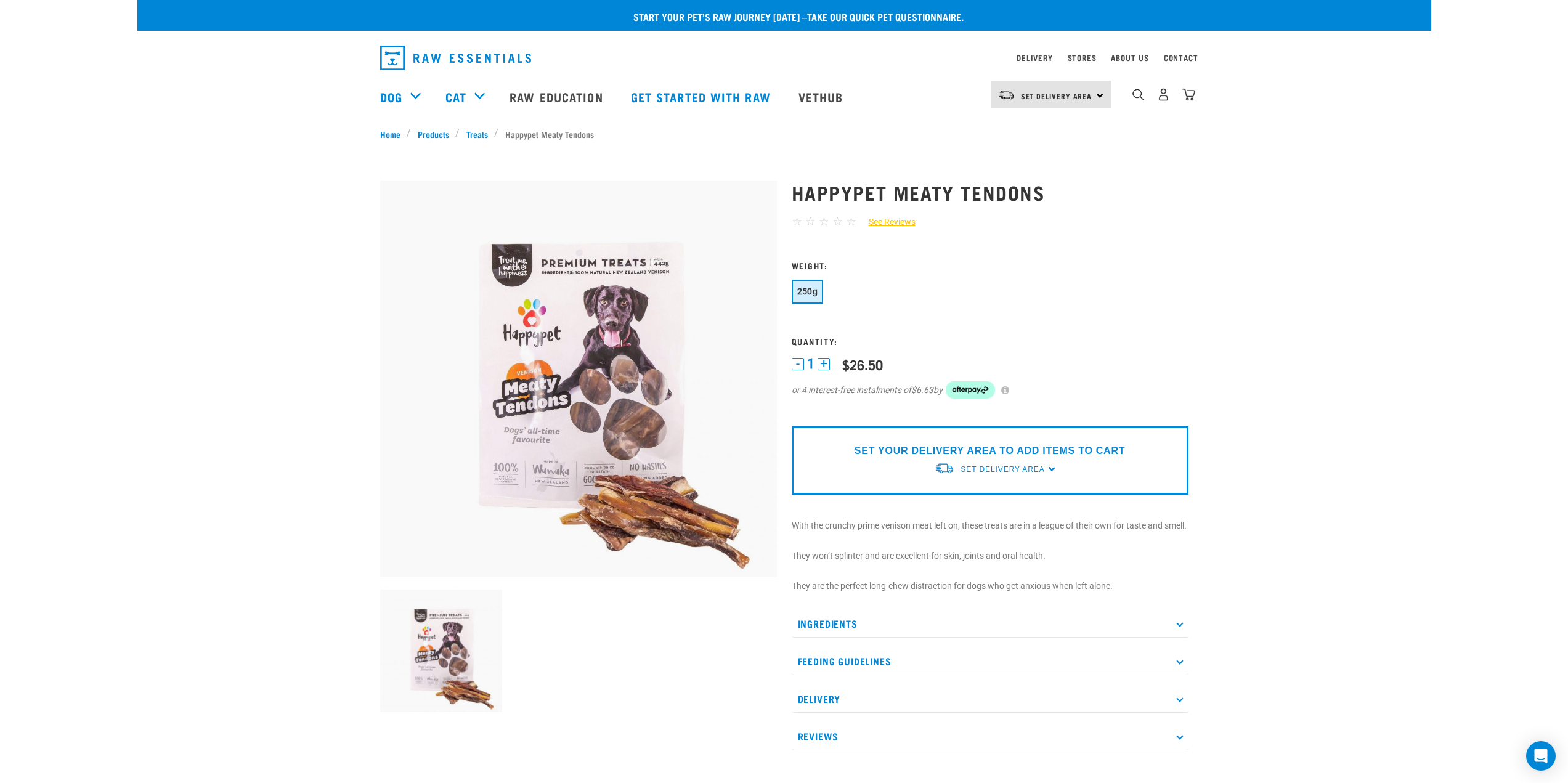
click at [1041, 468] on span "Set Delivery Area" at bounding box center [1002, 469] width 84 height 9
click at [965, 514] on link "[GEOGRAPHIC_DATA]" at bounding box center [996, 518] width 123 height 21
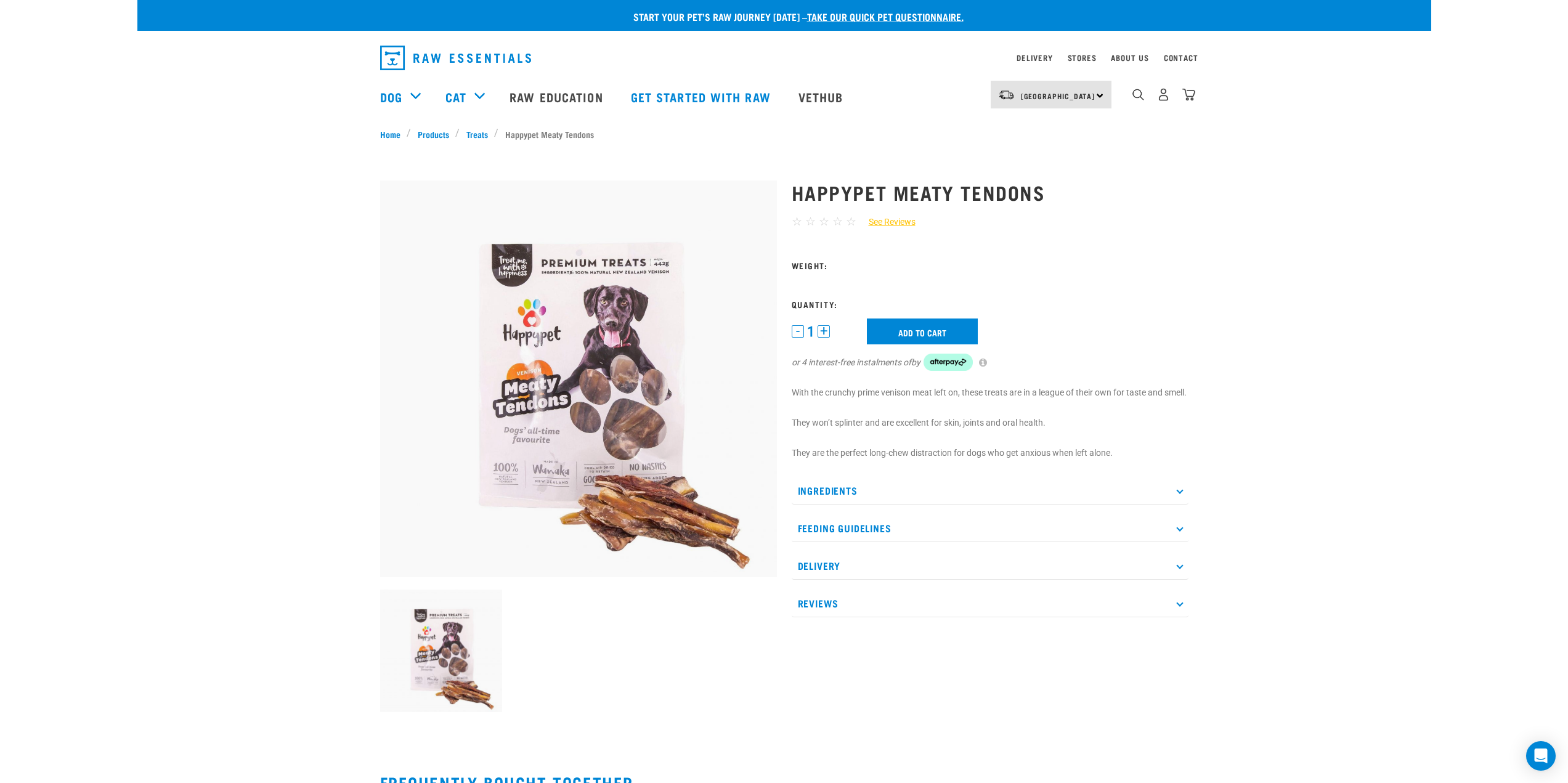
click at [1096, 95] on div "[GEOGRAPHIC_DATA] [GEOGRAPHIC_DATA]" at bounding box center [1051, 95] width 121 height 27
click at [1097, 93] on div "[GEOGRAPHIC_DATA] [GEOGRAPHIC_DATA]" at bounding box center [1051, 95] width 121 height 27
click at [1186, 540] on p "Feeding Guidelines" at bounding box center [990, 528] width 396 height 27
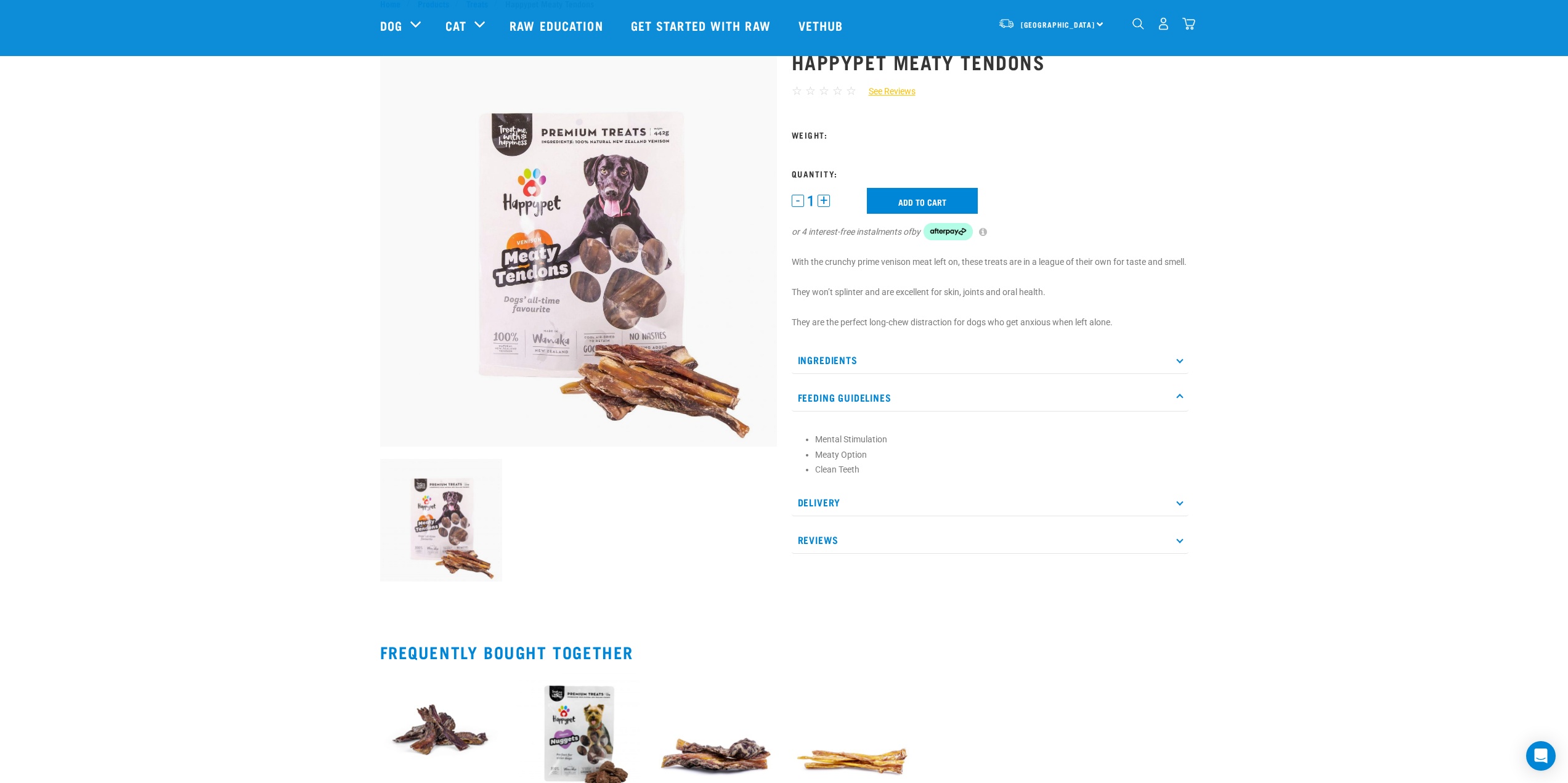
scroll to position [62, 0]
